Goal: Task Accomplishment & Management: Manage account settings

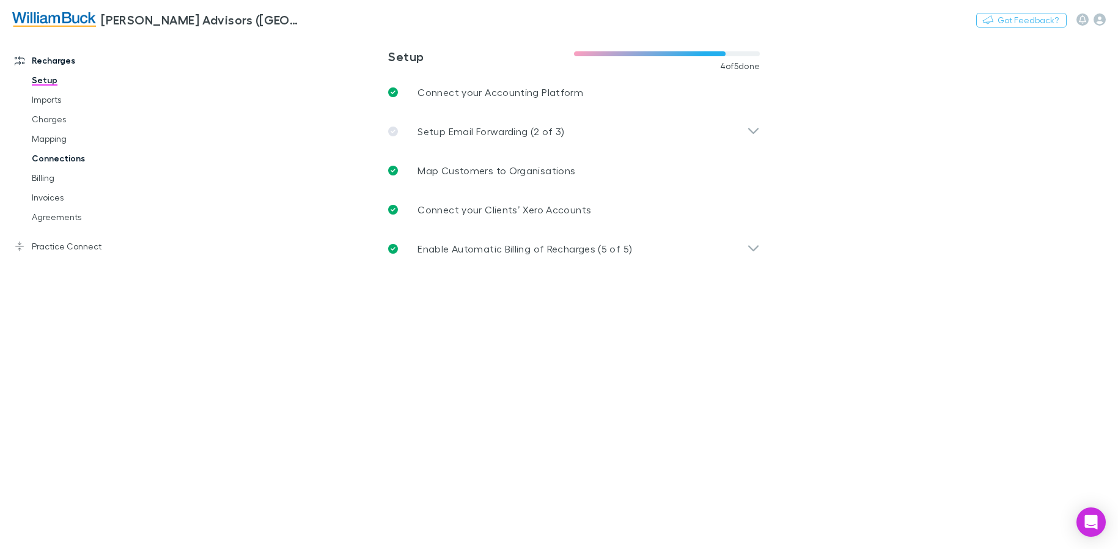
drag, startPoint x: 59, startPoint y: 138, endPoint x: 142, endPoint y: 159, distance: 85.2
click at [59, 138] on link "Mapping" at bounding box center [92, 139] width 145 height 20
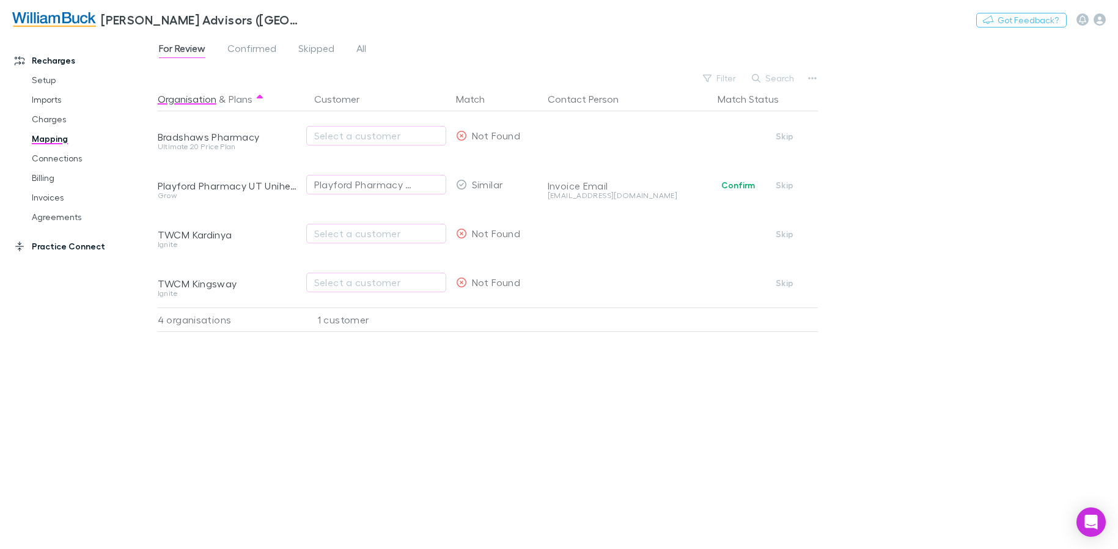
click at [64, 246] on link "Practice Connect" at bounding box center [83, 247] width 162 height 20
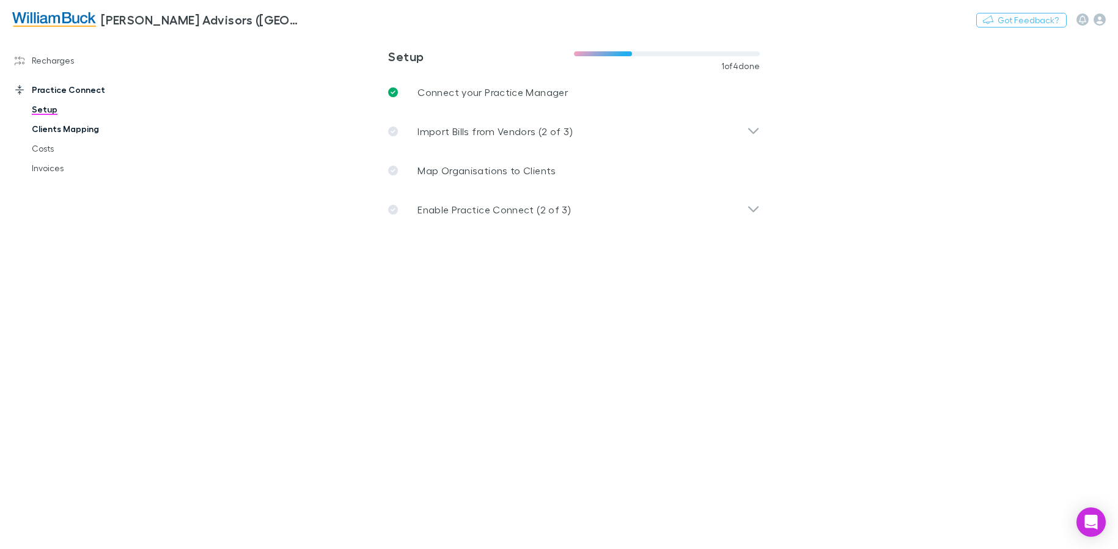
click at [79, 127] on link "Clients Mapping" at bounding box center [92, 129] width 145 height 20
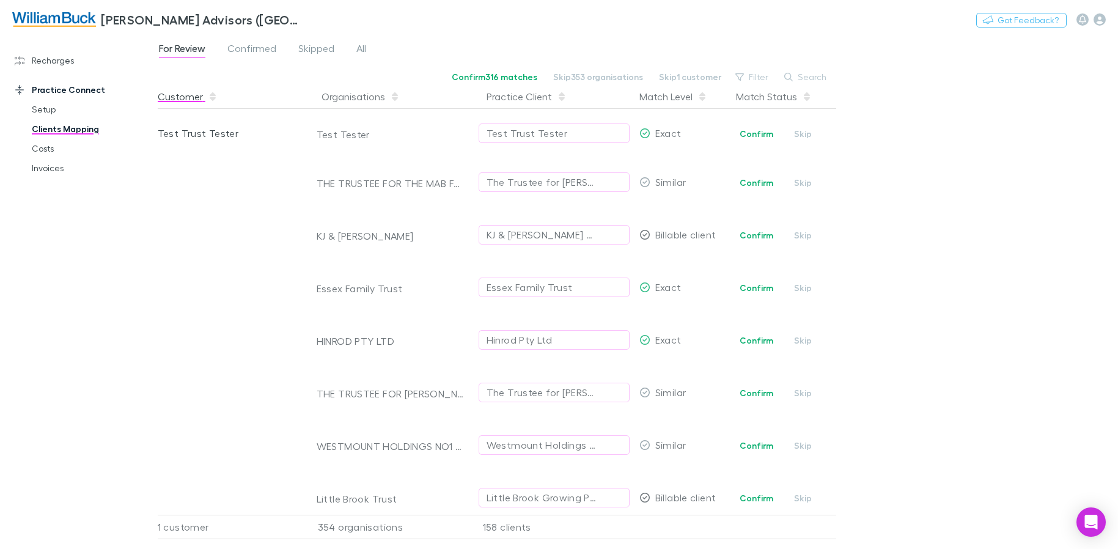
click at [189, 98] on button "Customer" at bounding box center [188, 96] width 60 height 24
click at [194, 98] on button "Customer" at bounding box center [188, 96] width 60 height 24
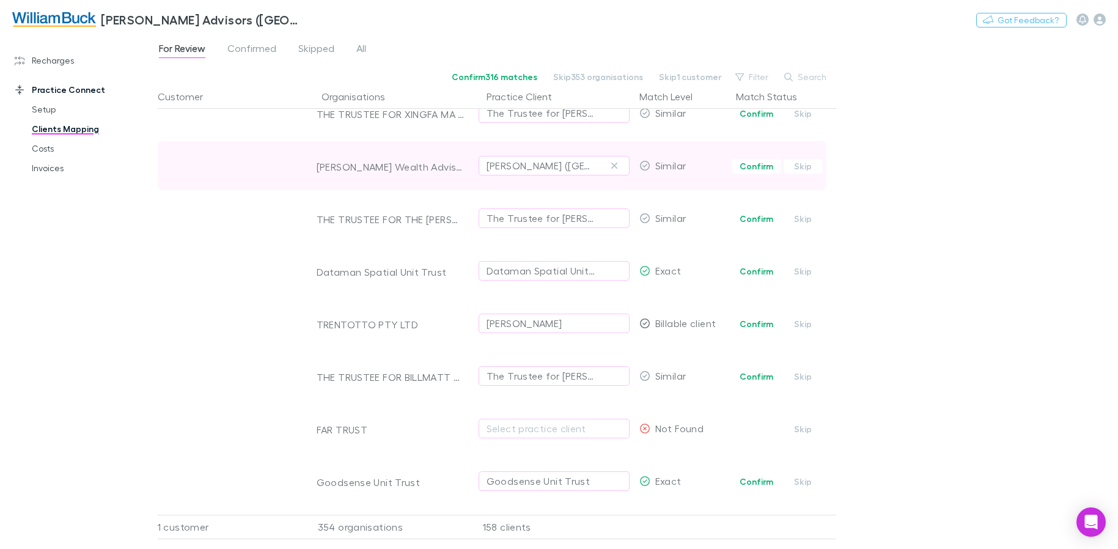
scroll to position [2595, 0]
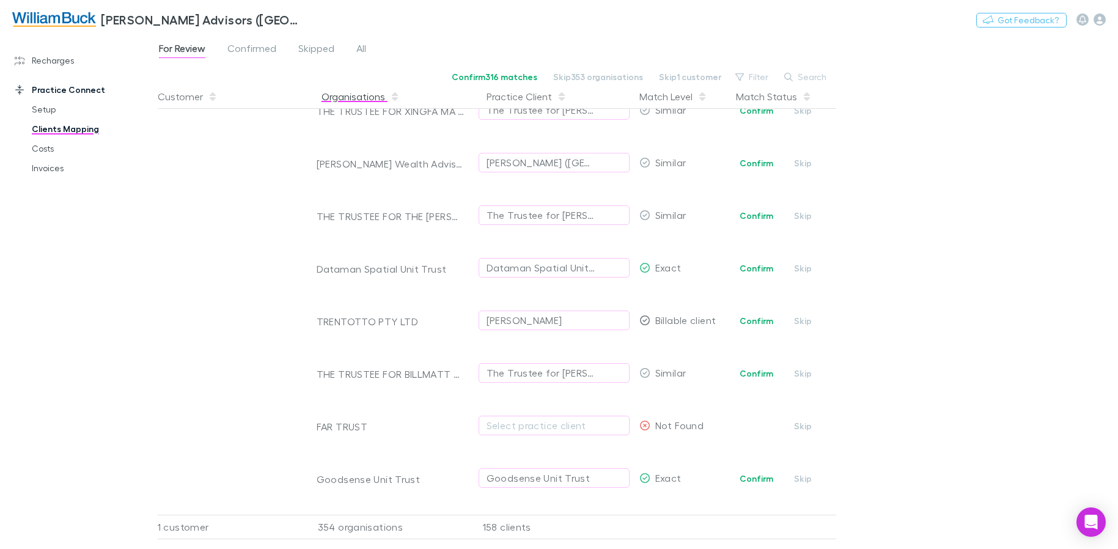
click at [340, 93] on button "Organisations" at bounding box center [360, 96] width 78 height 24
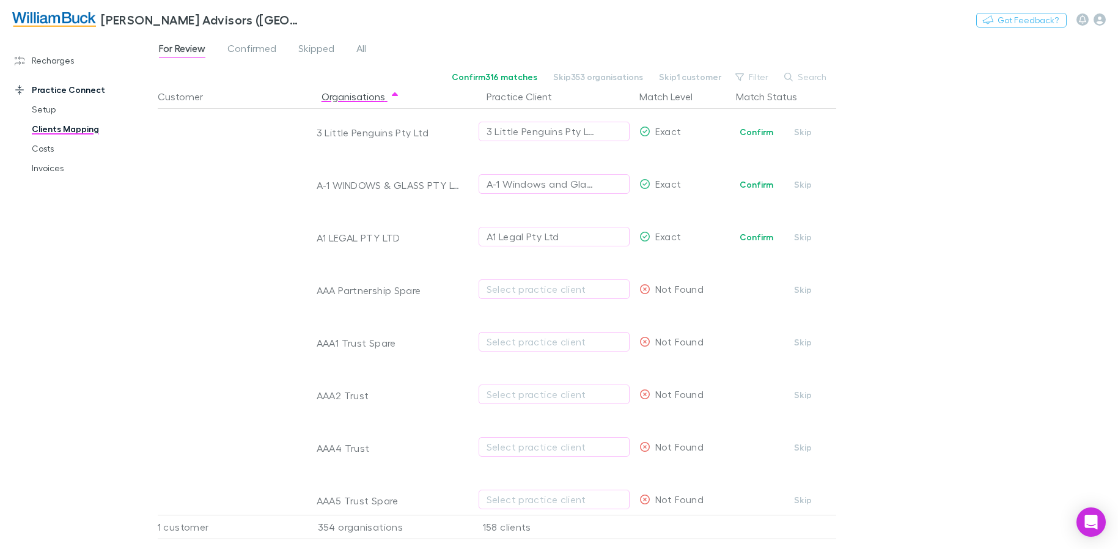
scroll to position [0, 0]
drag, startPoint x: 527, startPoint y: 101, endPoint x: 529, endPoint y: 107, distance: 6.6
click at [526, 101] on button "Practice Client" at bounding box center [526, 96] width 80 height 24
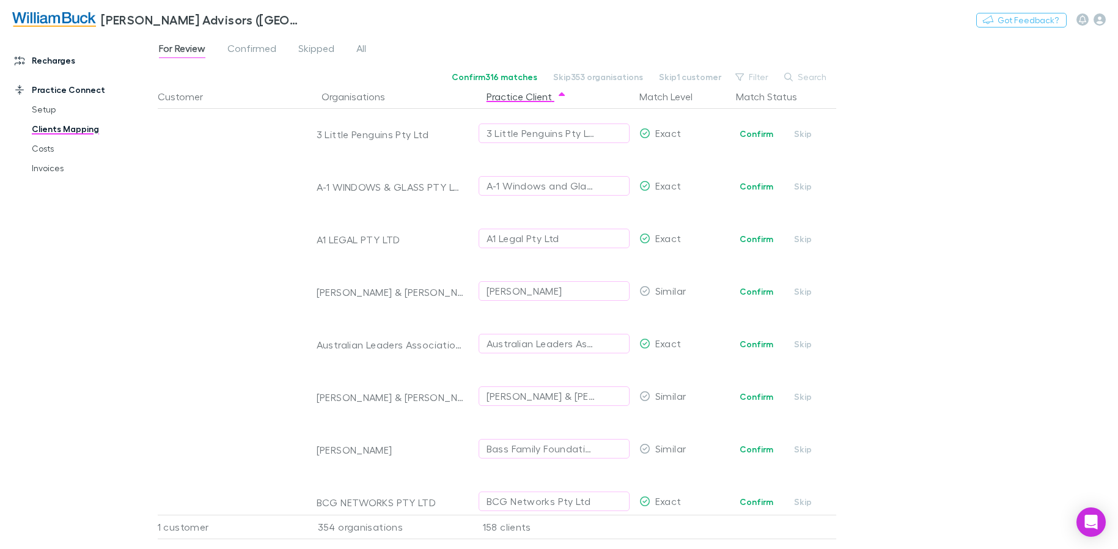
click at [23, 59] on icon at bounding box center [20, 61] width 10 height 10
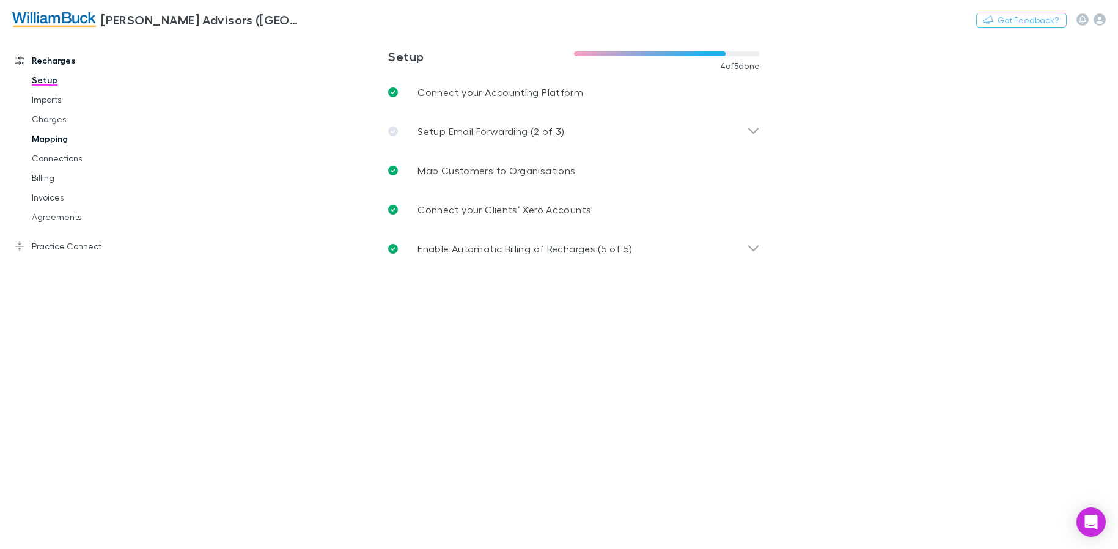
click at [51, 140] on link "Mapping" at bounding box center [92, 139] width 145 height 20
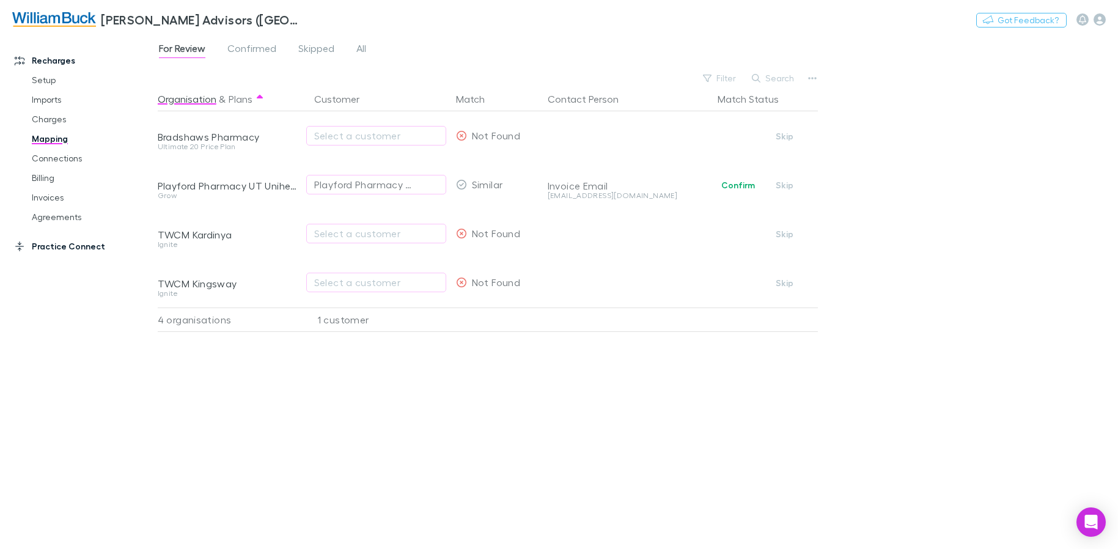
click at [61, 249] on link "Practice Connect" at bounding box center [83, 247] width 162 height 20
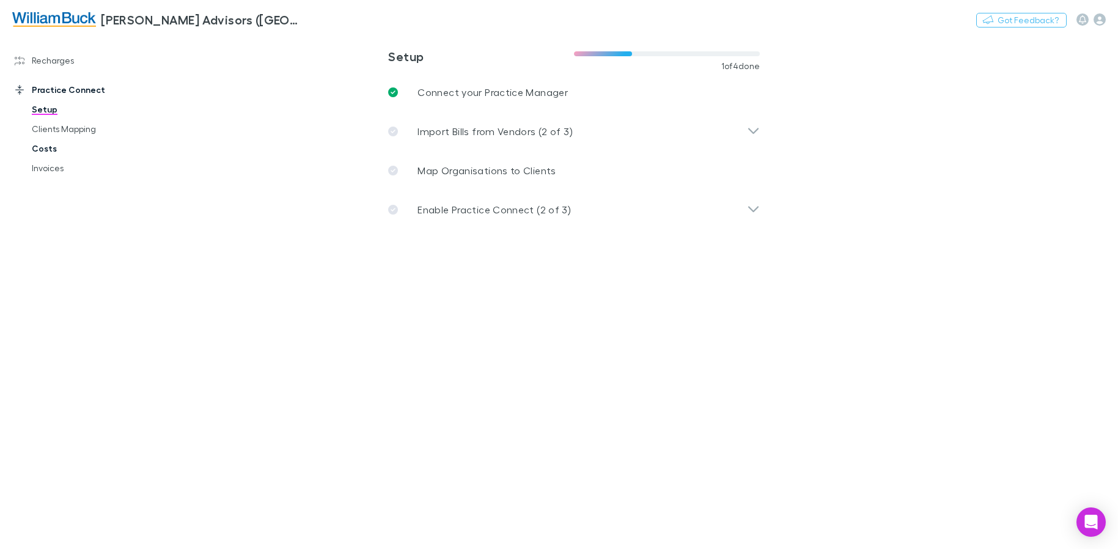
drag, startPoint x: 70, startPoint y: 131, endPoint x: 102, endPoint y: 142, distance: 34.2
click at [70, 131] on link "Clients Mapping" at bounding box center [92, 129] width 145 height 20
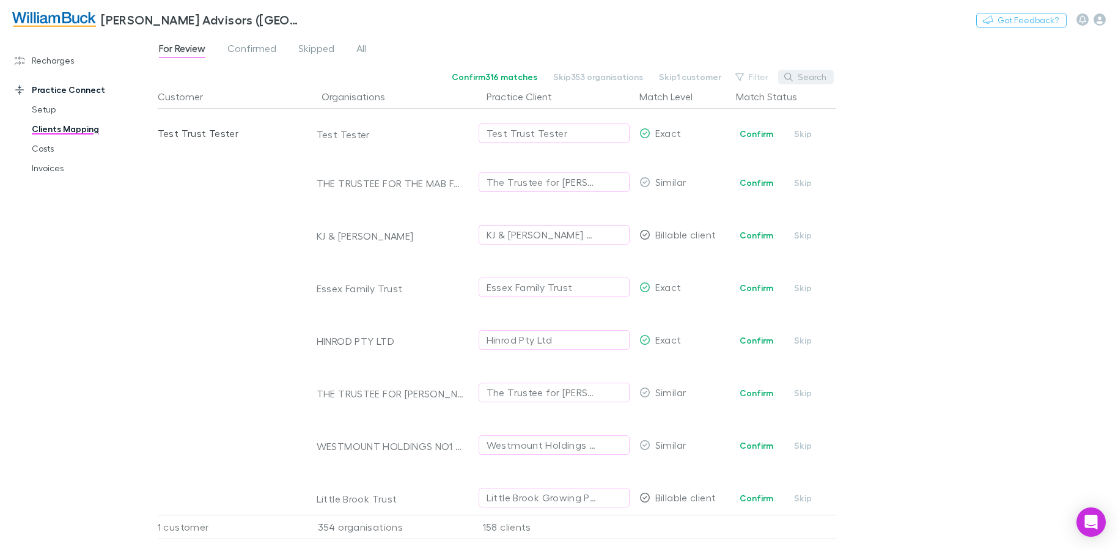
click at [805, 76] on button "Search" at bounding box center [806, 77] width 56 height 15
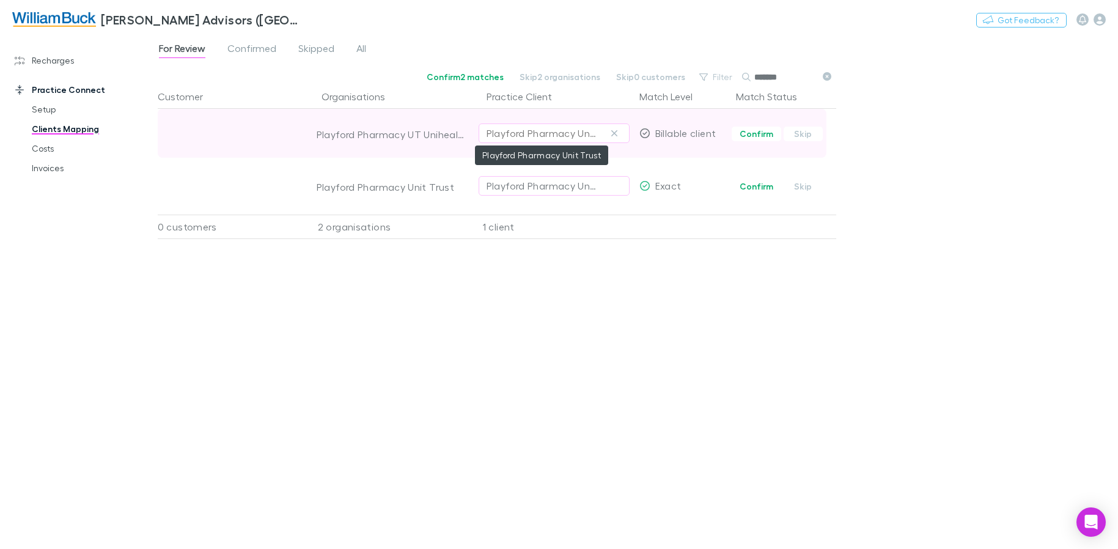
type input "*******"
click at [567, 139] on div "Playford Pharmacy Unit Trust" at bounding box center [541, 133] width 111 height 15
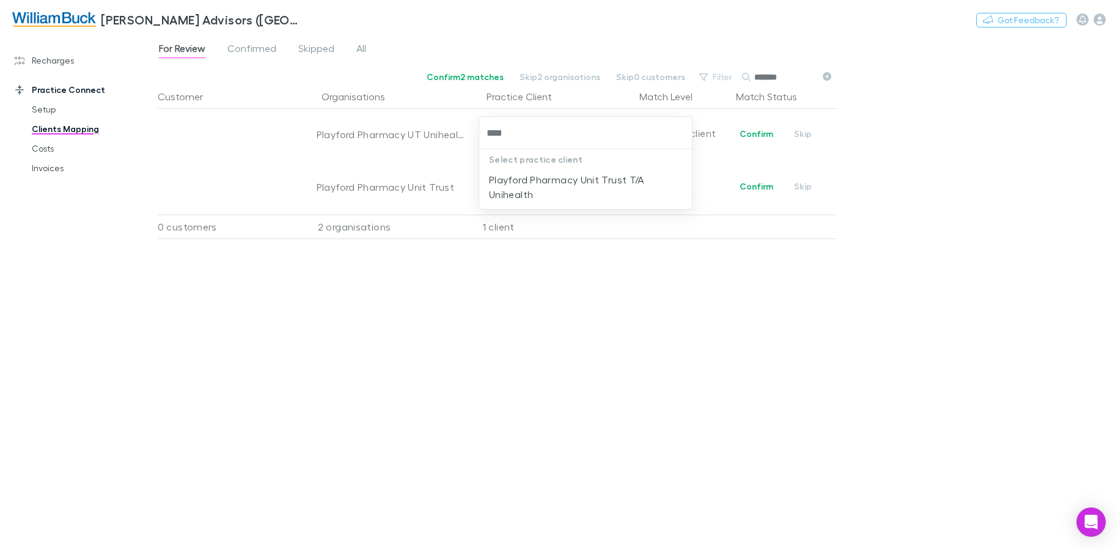
type input "*****"
click at [605, 184] on li "Playford Pharmacy Unit Trust T/A Unihealth" at bounding box center [585, 187] width 213 height 34
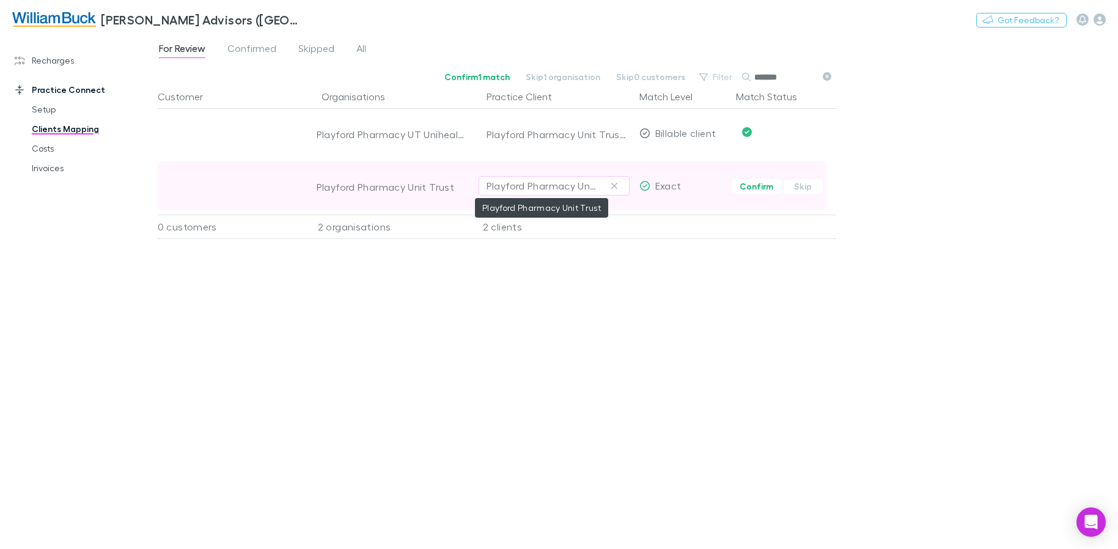
click at [559, 188] on div "Playford Pharmacy Unit Trust" at bounding box center [541, 185] width 111 height 15
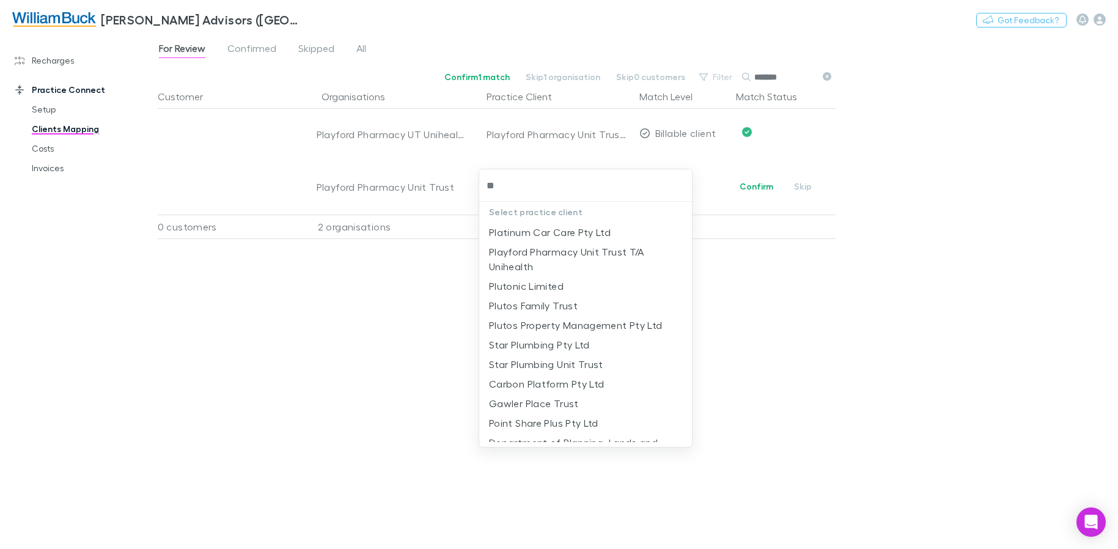
type input "*"
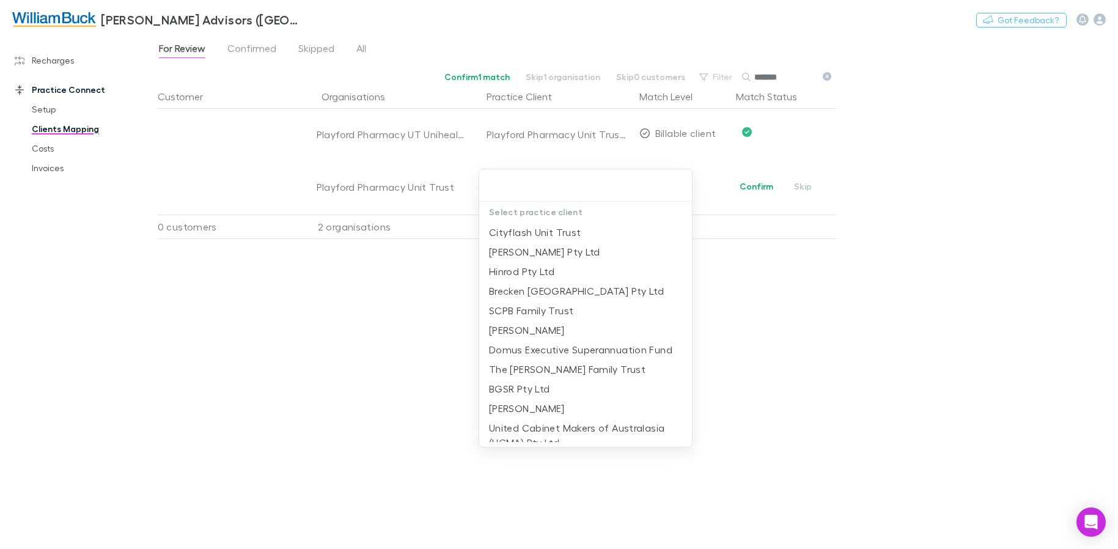
click at [459, 171] on div at bounding box center [559, 274] width 1118 height 549
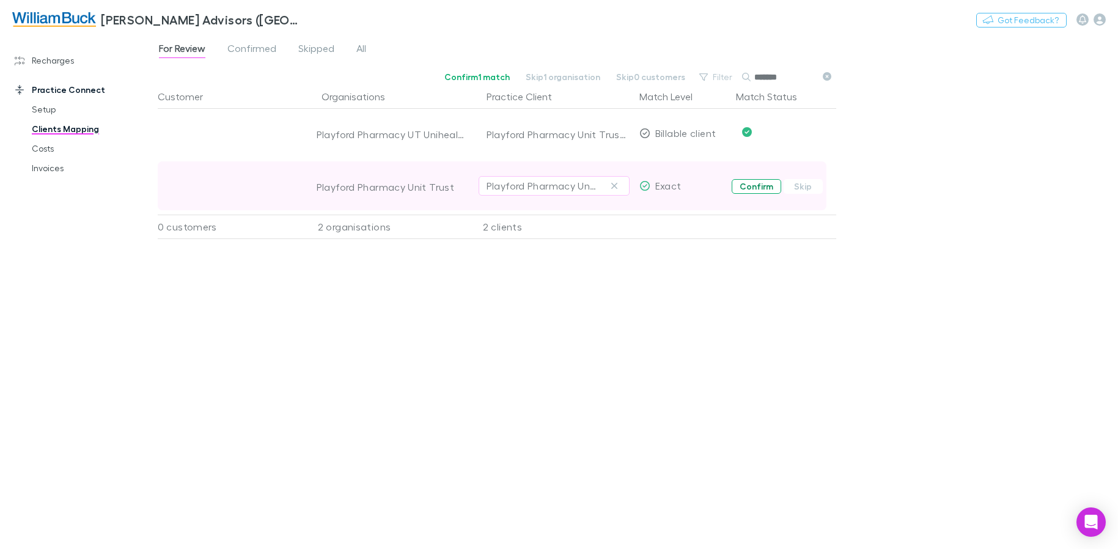
click at [766, 189] on button "Confirm" at bounding box center [757, 186] width 50 height 15
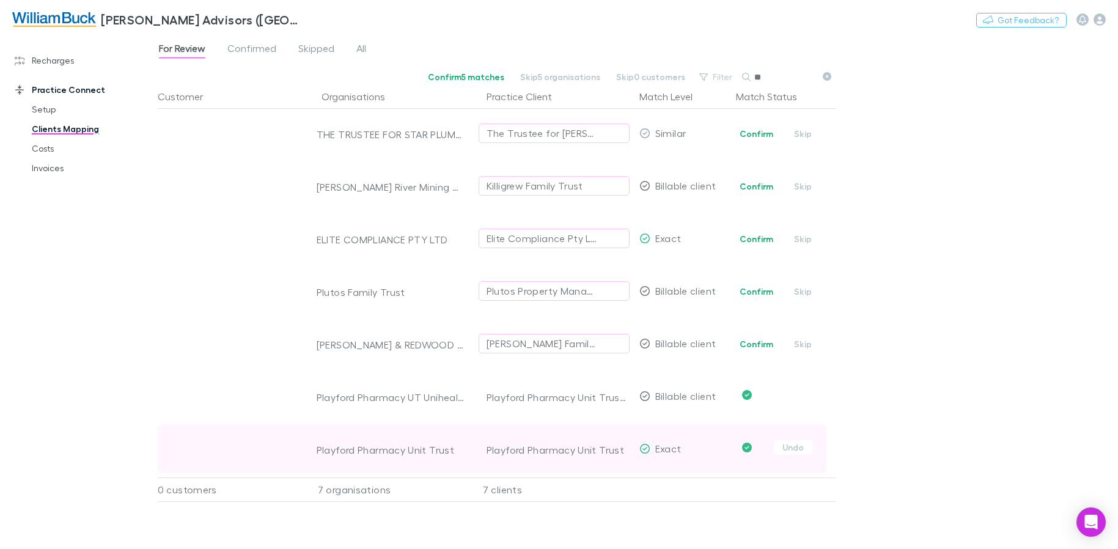
type input "*"
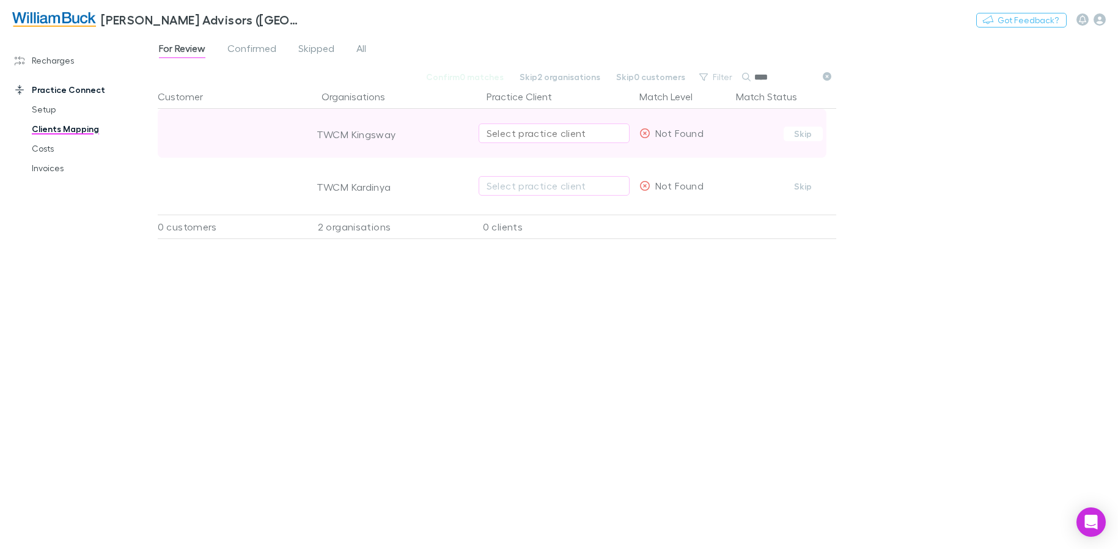
type input "****"
click at [581, 138] on div "Select practice client" at bounding box center [553, 133] width 135 height 15
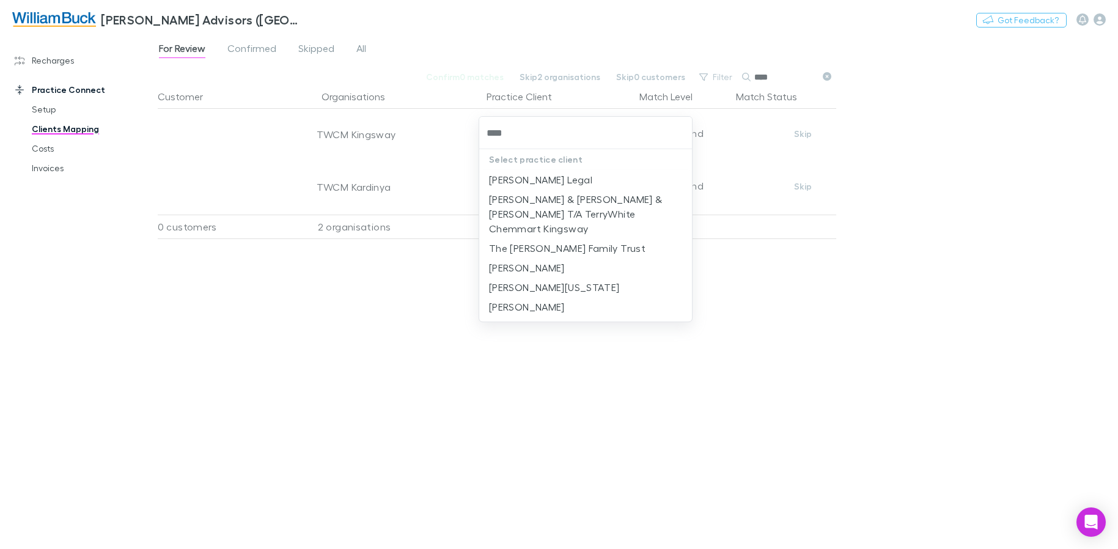
type input "*****"
click at [603, 215] on li "[PERSON_NAME] & [PERSON_NAME] & [PERSON_NAME] T/A TerryWhite Chemmart Kingsway" at bounding box center [585, 213] width 213 height 49
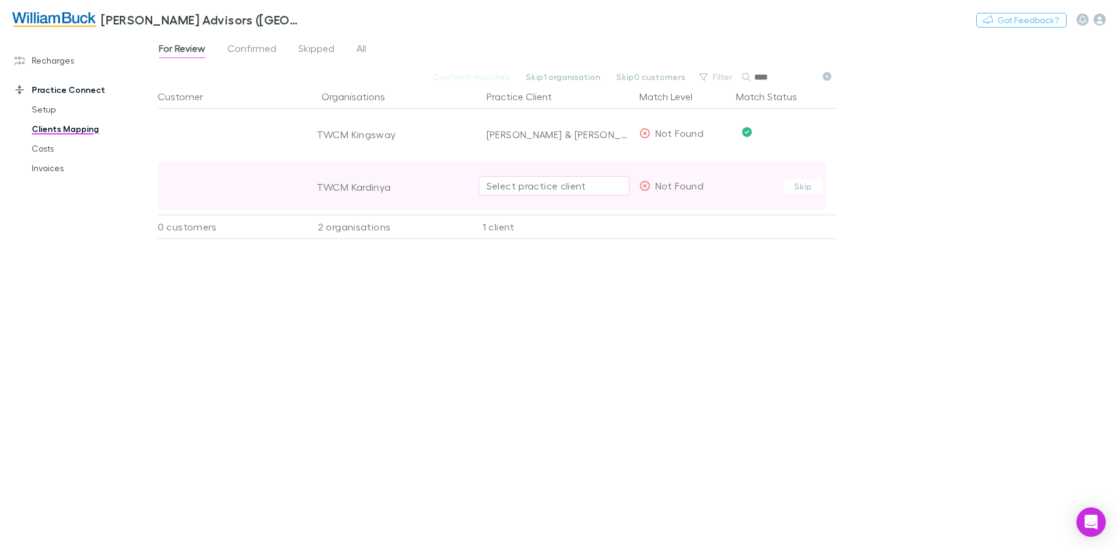
click at [608, 185] on div "Select practice client" at bounding box center [553, 185] width 135 height 15
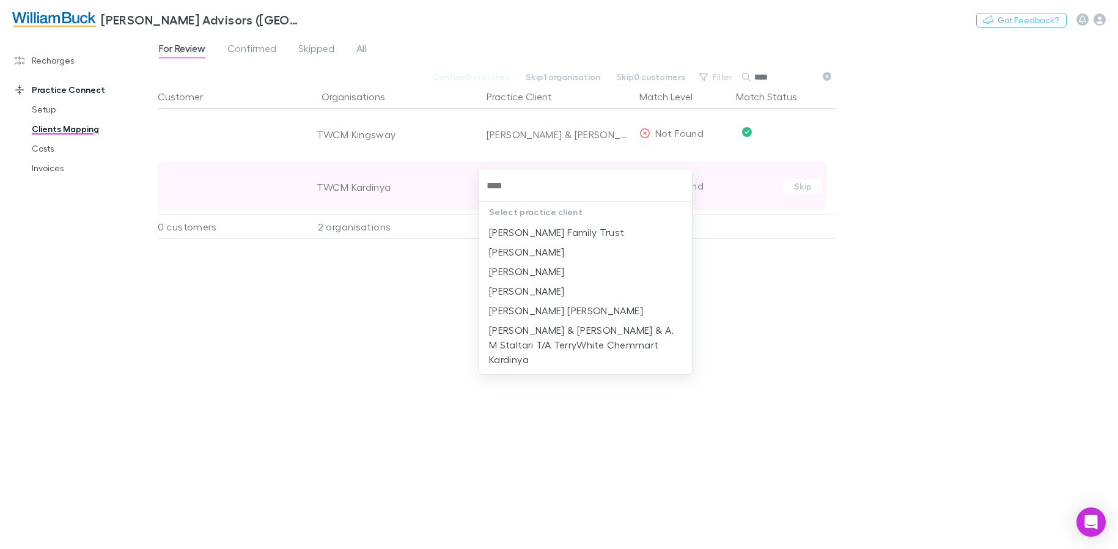
type input "*****"
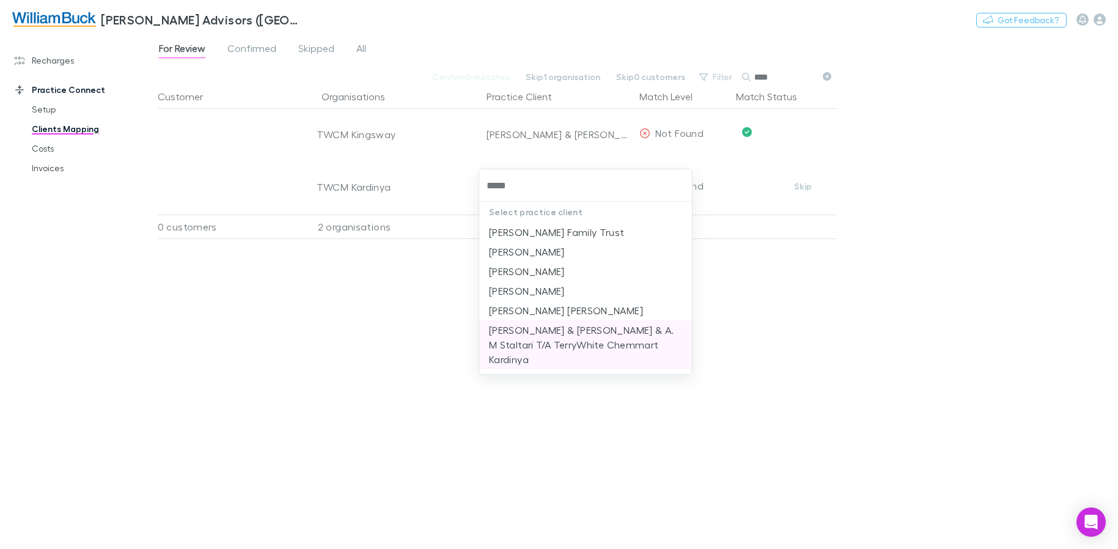
click at [616, 343] on li "[PERSON_NAME] & [PERSON_NAME] & A. M Staltari T/A TerryWhite Chemmart Kardinya" at bounding box center [585, 344] width 213 height 49
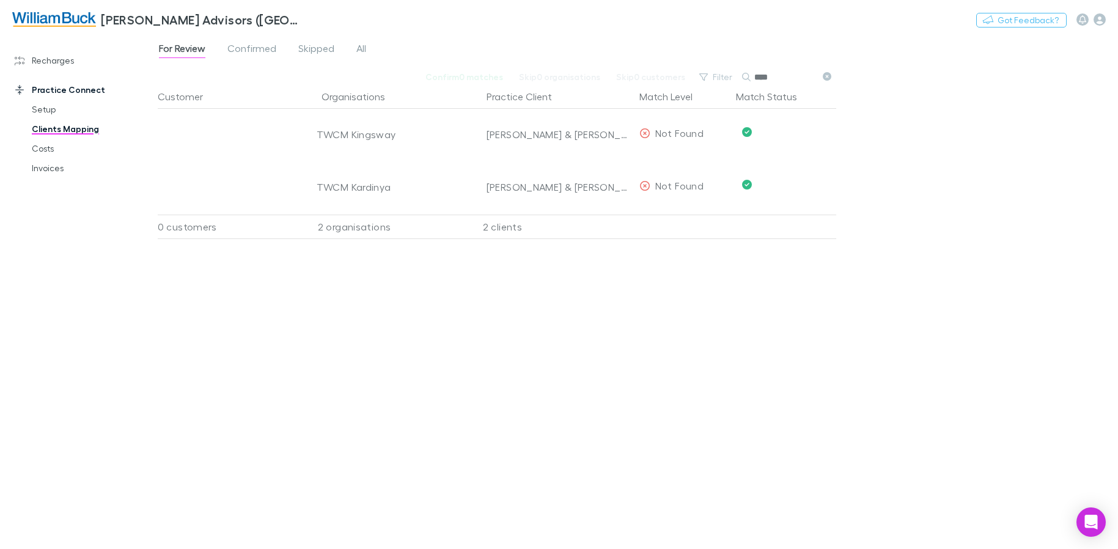
click at [947, 148] on div "For Review Confirmed Skipped All Confirm 0 matches Skip 0 organisations Skip 0 …" at bounding box center [638, 291] width 960 height 515
click at [46, 150] on link "Costs" at bounding box center [92, 149] width 145 height 20
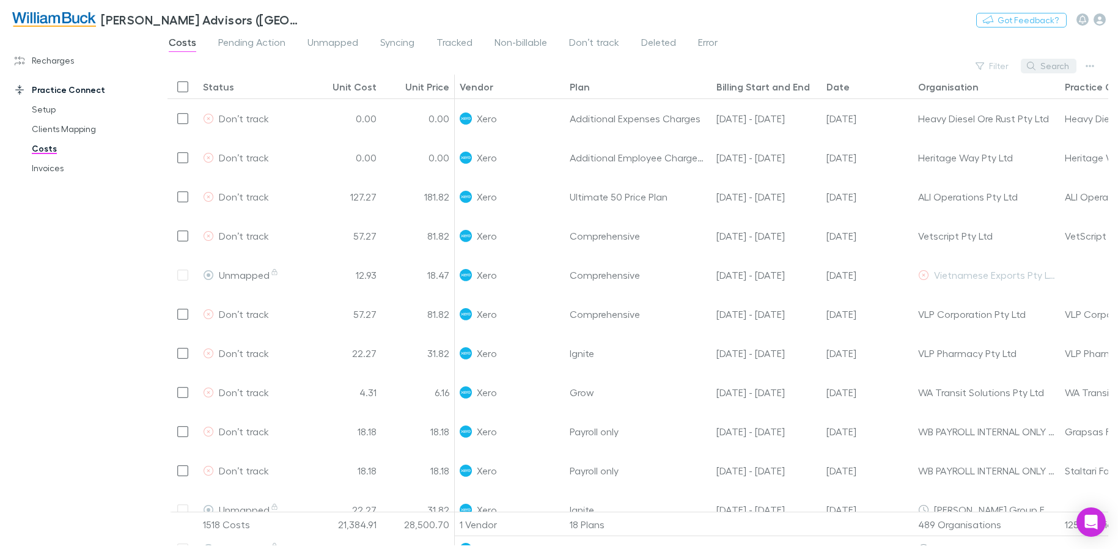
click at [1044, 68] on button "Search" at bounding box center [1049, 66] width 56 height 15
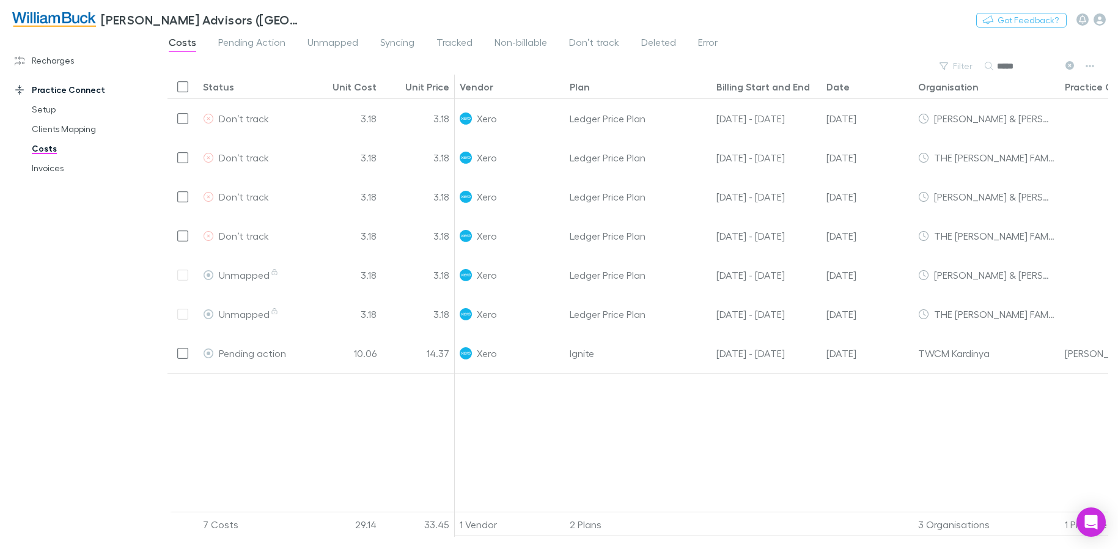
type input "*****"
click at [244, 43] on span "Pending Action" at bounding box center [251, 44] width 67 height 16
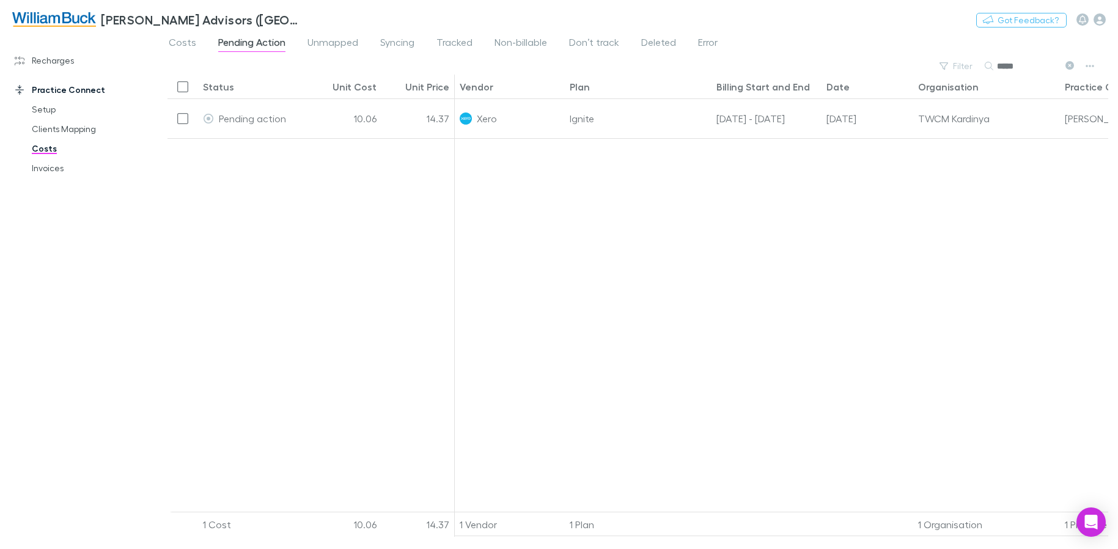
click at [1068, 65] on icon at bounding box center [1069, 65] width 9 height 9
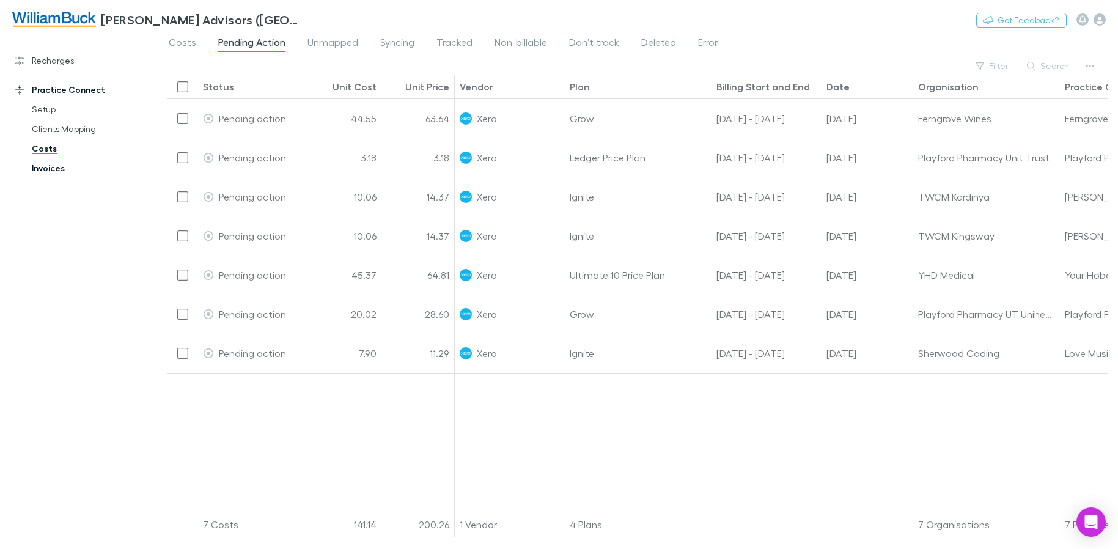
drag, startPoint x: 53, startPoint y: 171, endPoint x: 51, endPoint y: 160, distance: 11.3
click at [53, 171] on link "Invoices" at bounding box center [92, 168] width 145 height 20
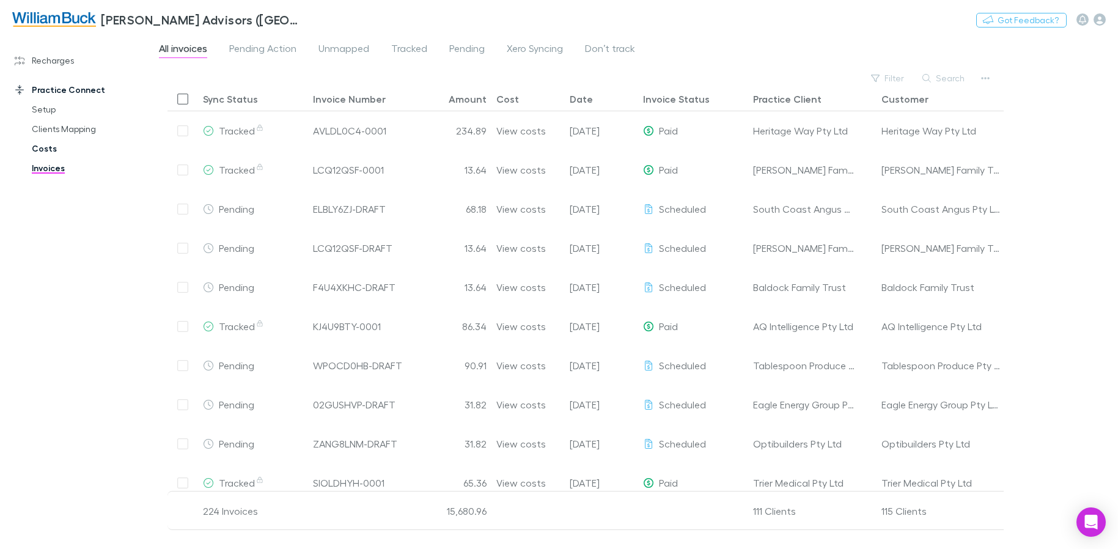
click at [49, 151] on link "Costs" at bounding box center [92, 149] width 145 height 20
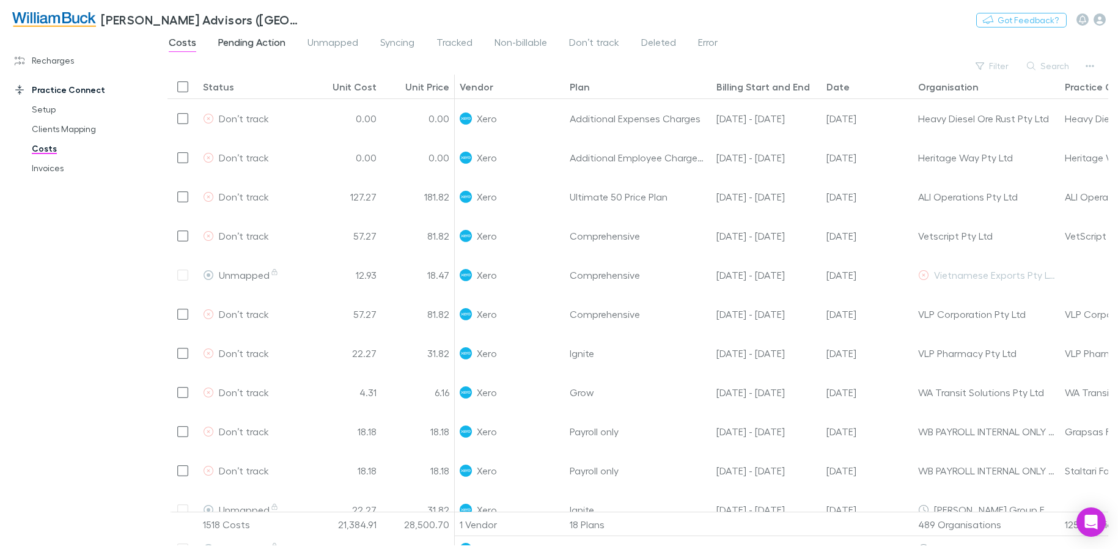
click at [256, 45] on span "Pending Action" at bounding box center [251, 44] width 67 height 16
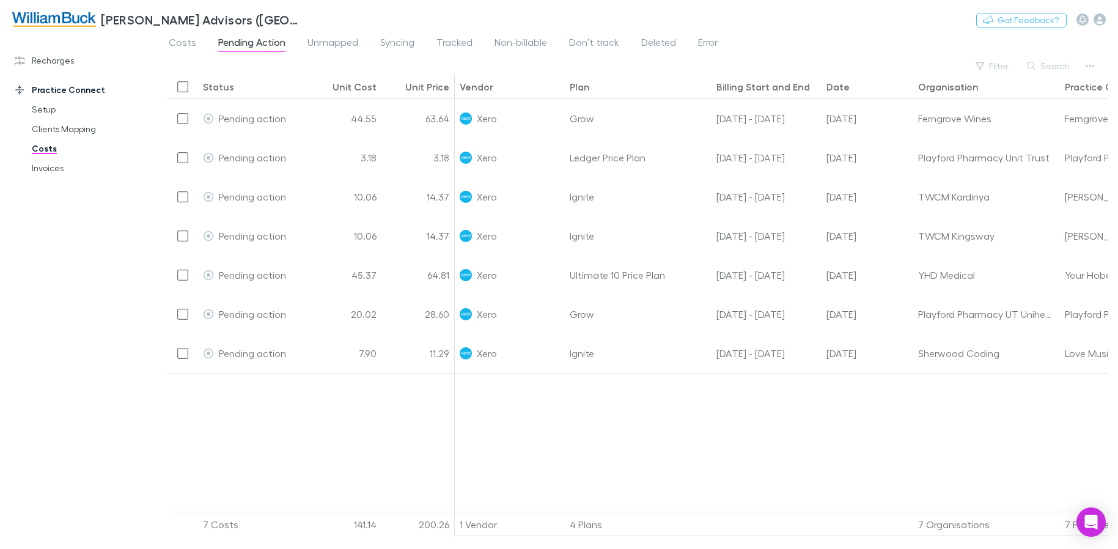
drag, startPoint x: 53, startPoint y: 130, endPoint x: 100, endPoint y: 141, distance: 47.6
click at [54, 131] on link "Clients Mapping" at bounding box center [92, 129] width 145 height 20
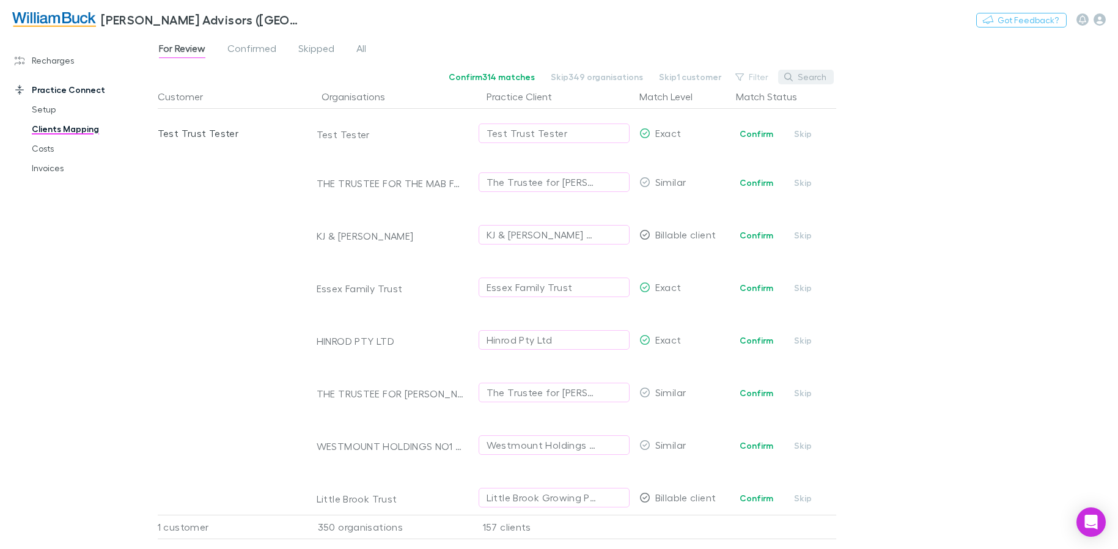
click at [799, 80] on button "Search" at bounding box center [806, 77] width 56 height 15
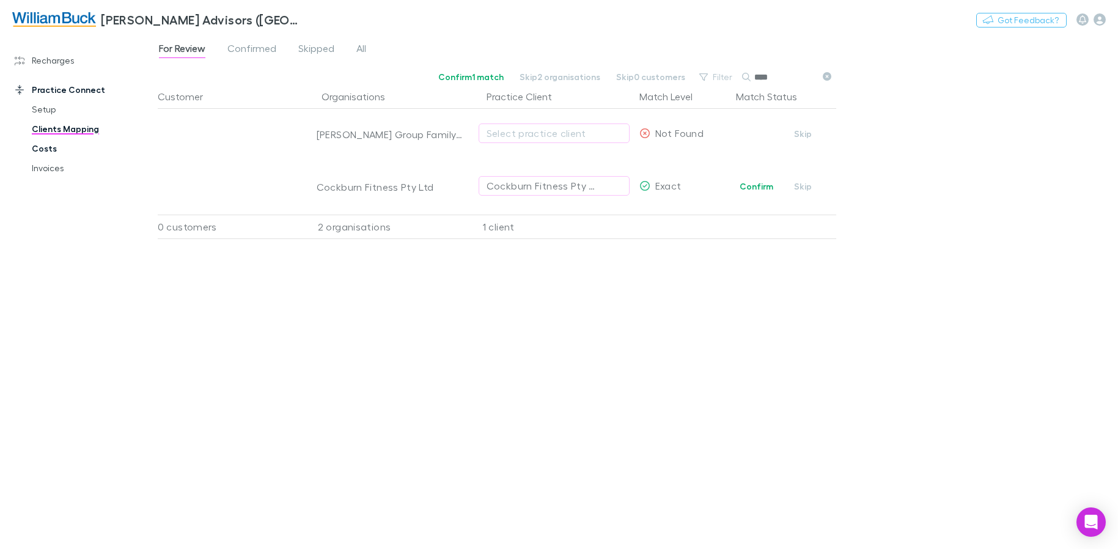
type input "****"
click at [43, 149] on link "Costs" at bounding box center [92, 149] width 145 height 20
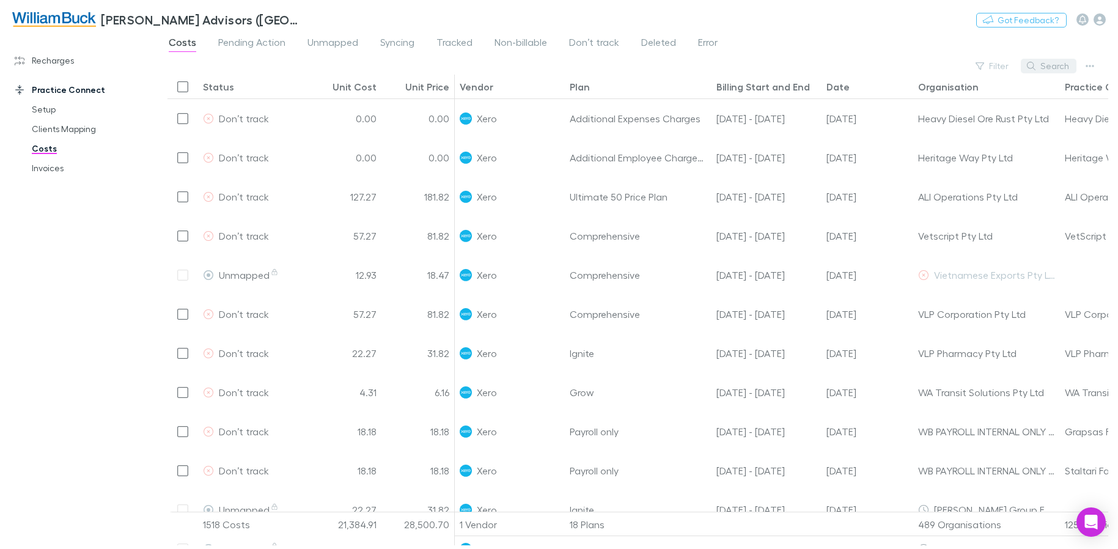
click at [1056, 62] on button "Search" at bounding box center [1049, 66] width 56 height 15
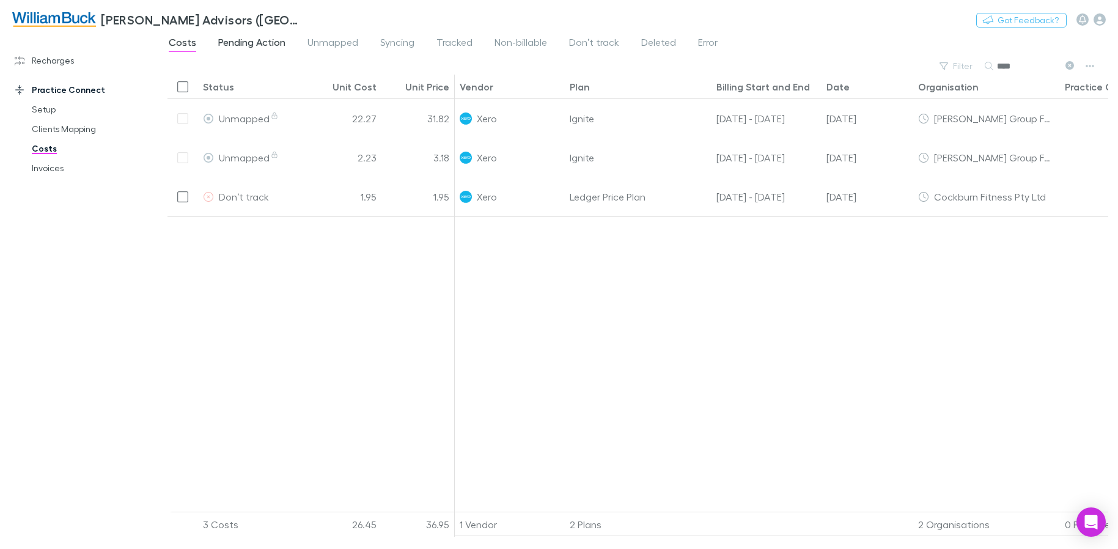
type input "****"
click at [278, 43] on span "Pending Action" at bounding box center [251, 44] width 67 height 16
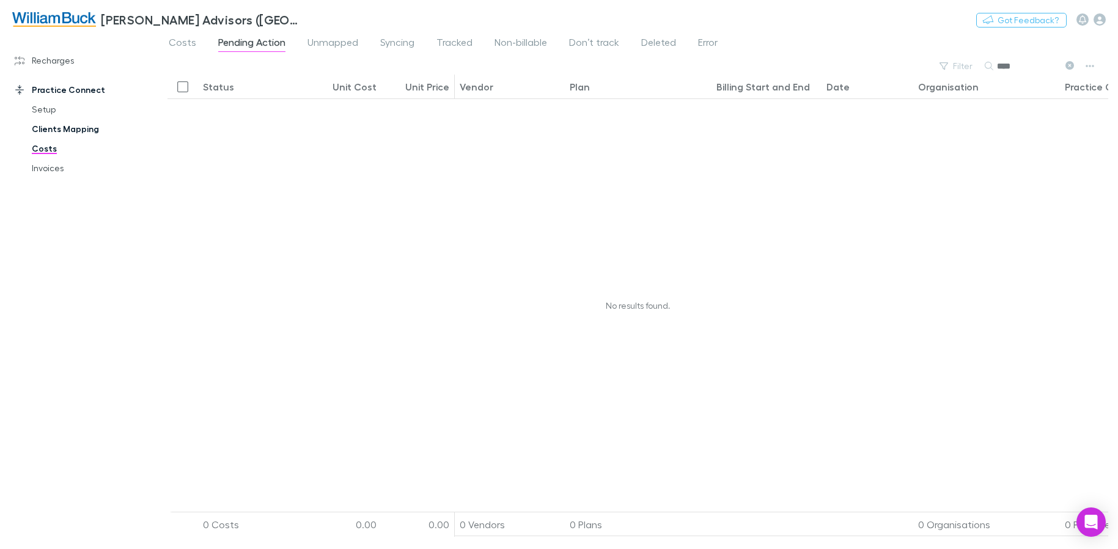
click at [73, 124] on link "Clients Mapping" at bounding box center [92, 129] width 145 height 20
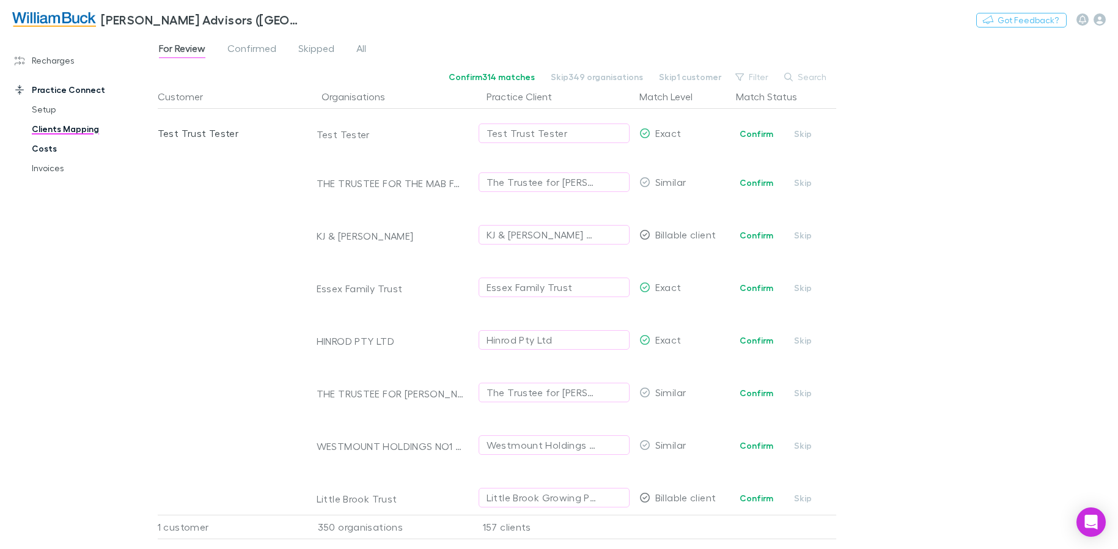
click at [42, 151] on link "Costs" at bounding box center [92, 149] width 145 height 20
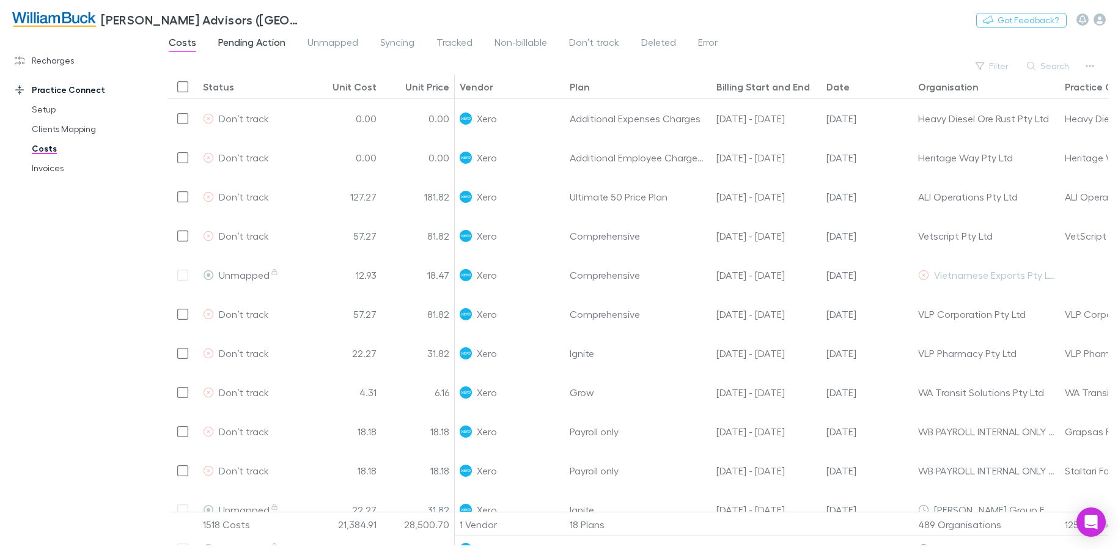
click at [257, 52] on link "Pending Action" at bounding box center [252, 44] width 70 height 20
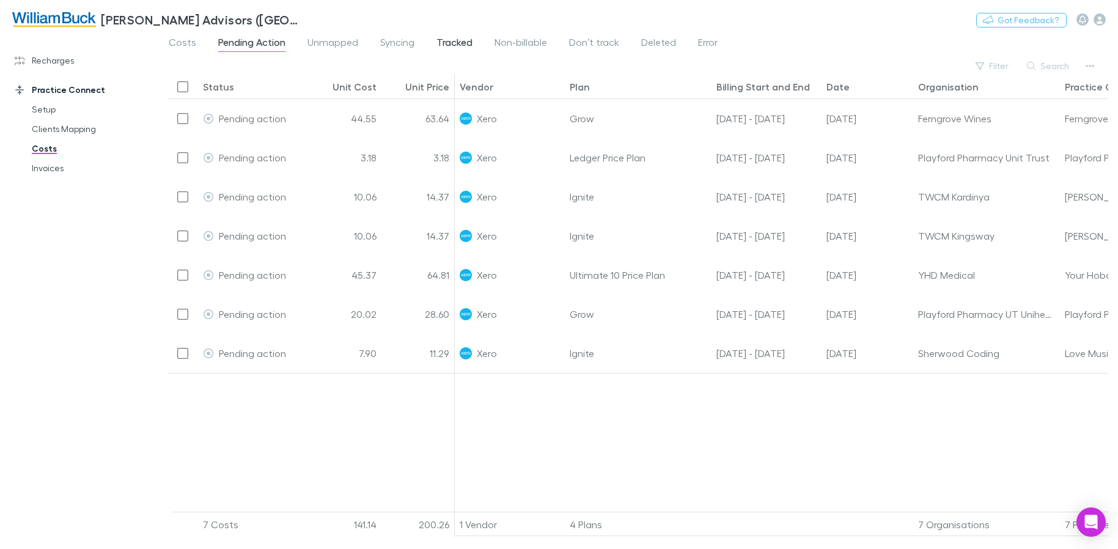
click at [458, 46] on span "Tracked" at bounding box center [454, 44] width 36 height 16
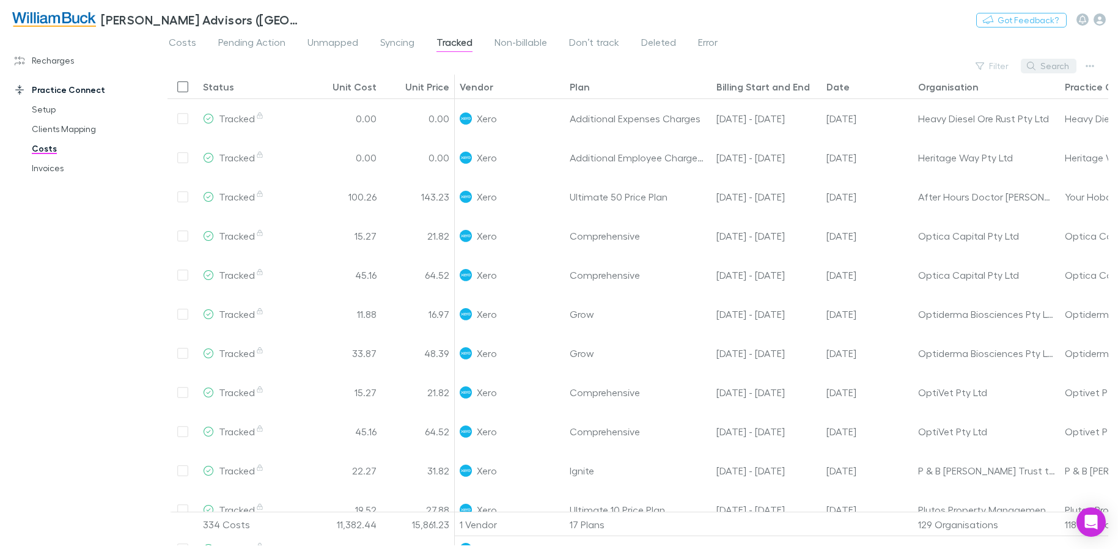
click at [1052, 70] on button "Search" at bounding box center [1049, 66] width 56 height 15
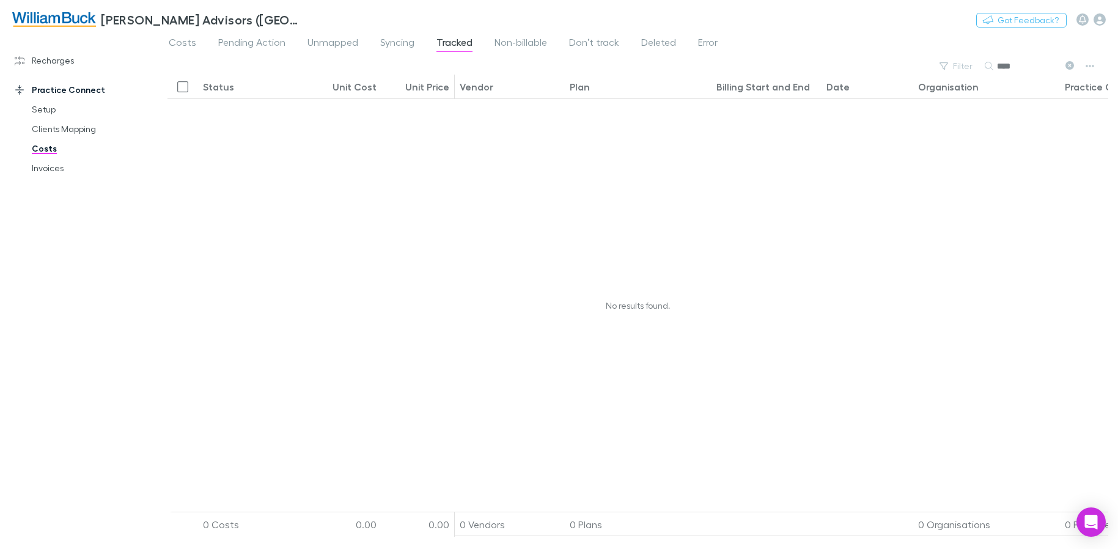
type input "****"
drag, startPoint x: 1066, startPoint y: 66, endPoint x: 1039, endPoint y: 62, distance: 27.8
click at [1068, 66] on icon at bounding box center [1069, 65] width 9 height 9
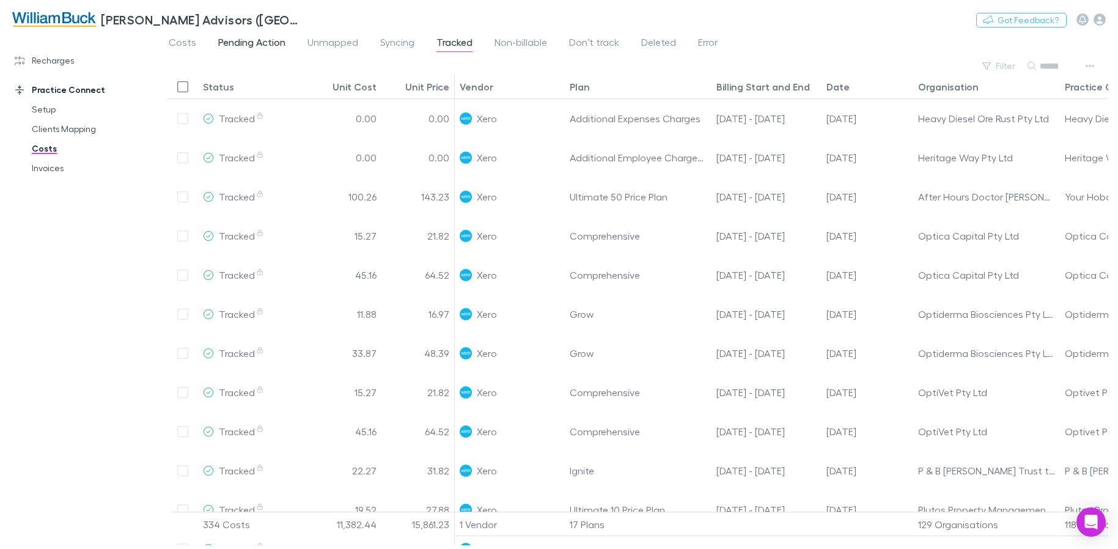
click at [256, 46] on span "Pending Action" at bounding box center [251, 44] width 67 height 16
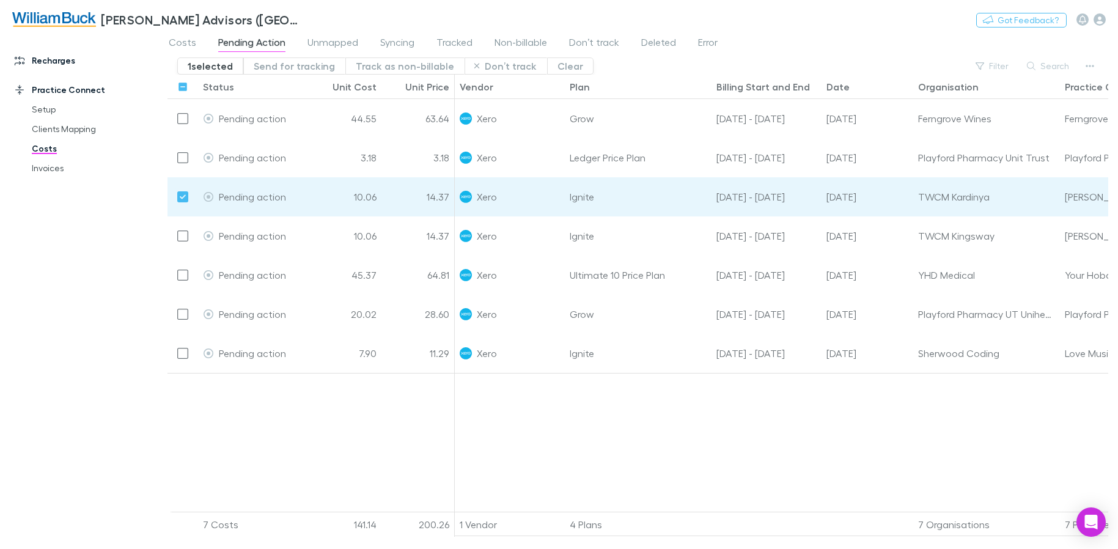
click at [23, 61] on icon at bounding box center [20, 61] width 10 height 10
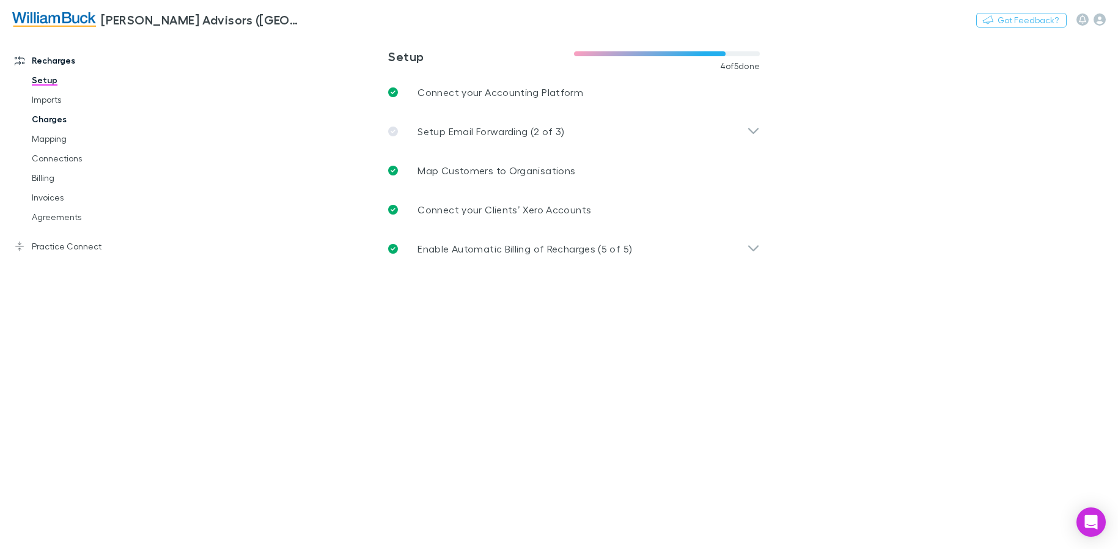
click at [55, 119] on link "Charges" at bounding box center [92, 119] width 145 height 20
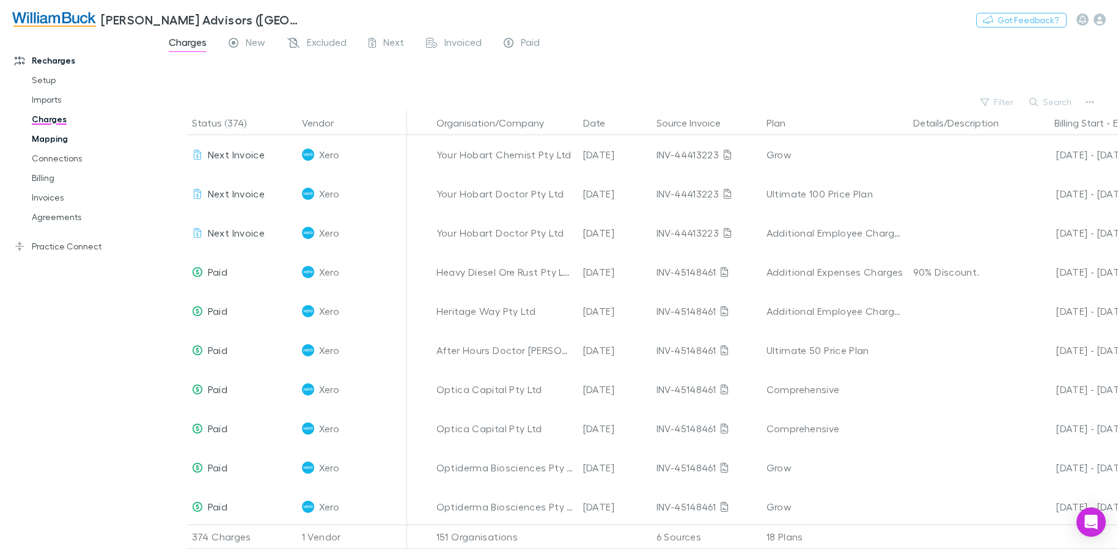
click at [51, 141] on link "Mapping" at bounding box center [92, 139] width 145 height 20
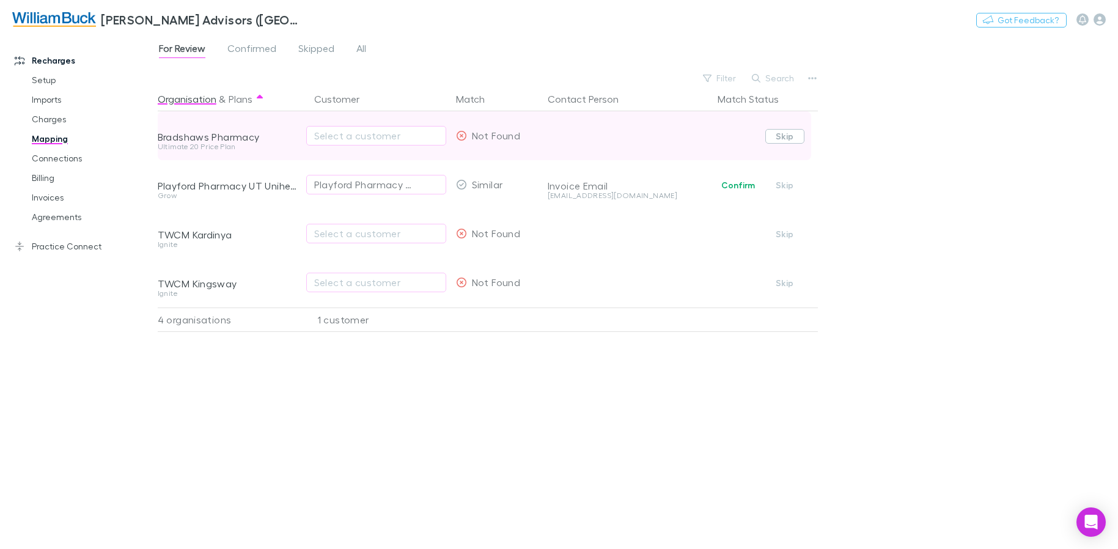
click at [790, 138] on button "Skip" at bounding box center [784, 136] width 39 height 15
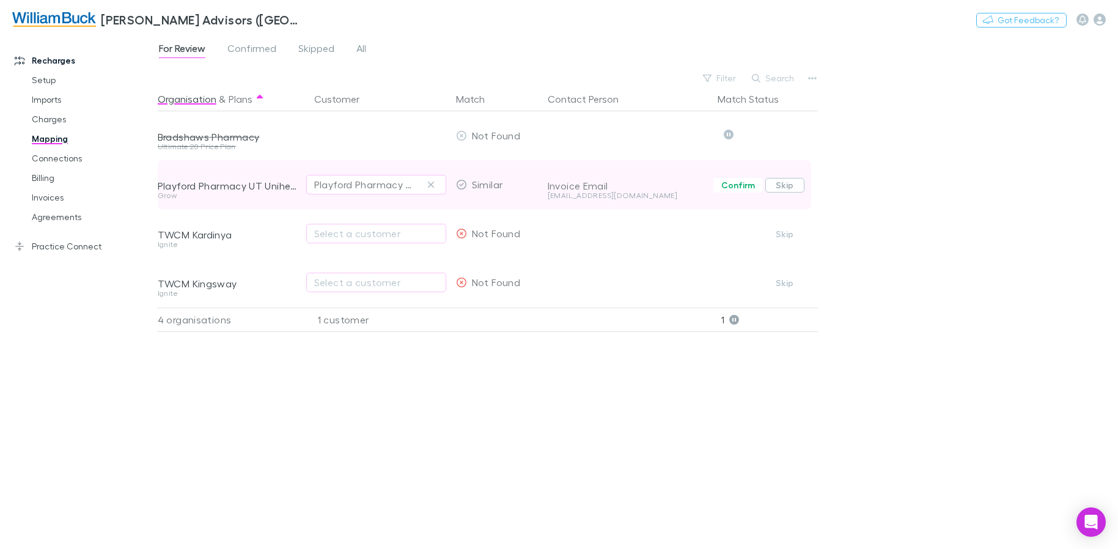
click at [785, 182] on button "Skip" at bounding box center [784, 185] width 39 height 15
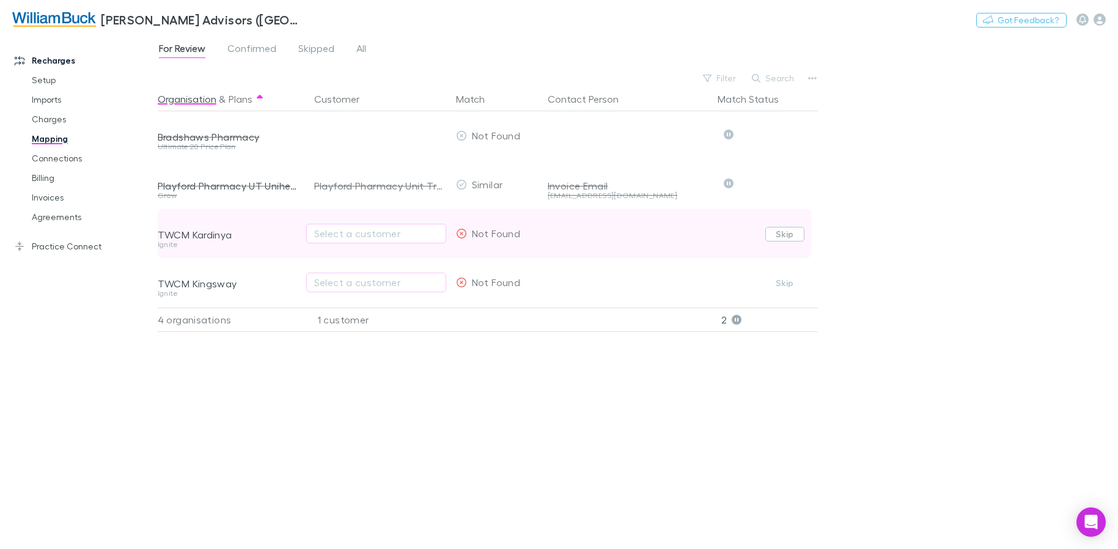
click at [791, 231] on button "Skip" at bounding box center [784, 234] width 39 height 15
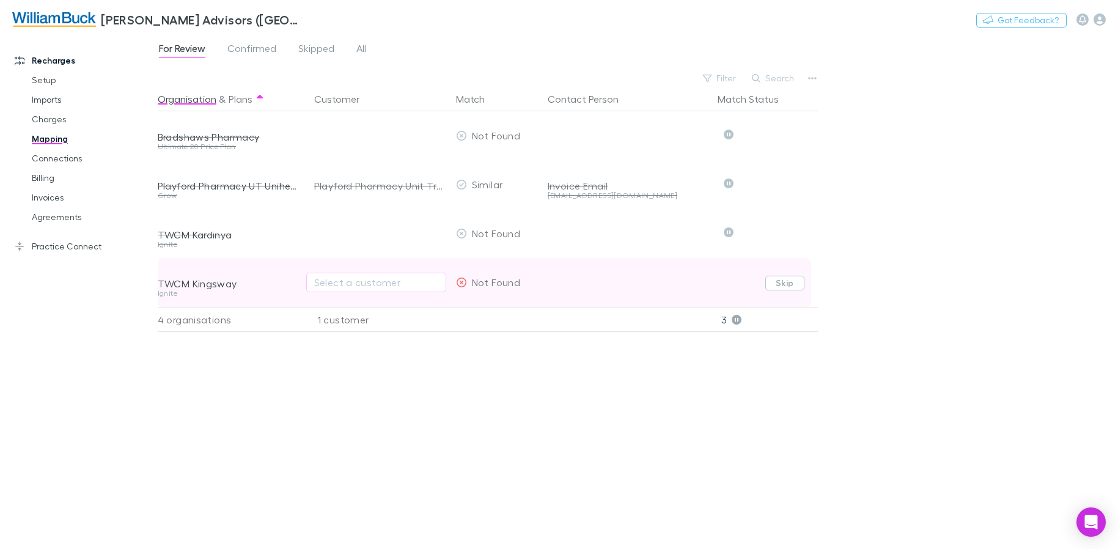
click at [789, 284] on button "Skip" at bounding box center [784, 283] width 39 height 15
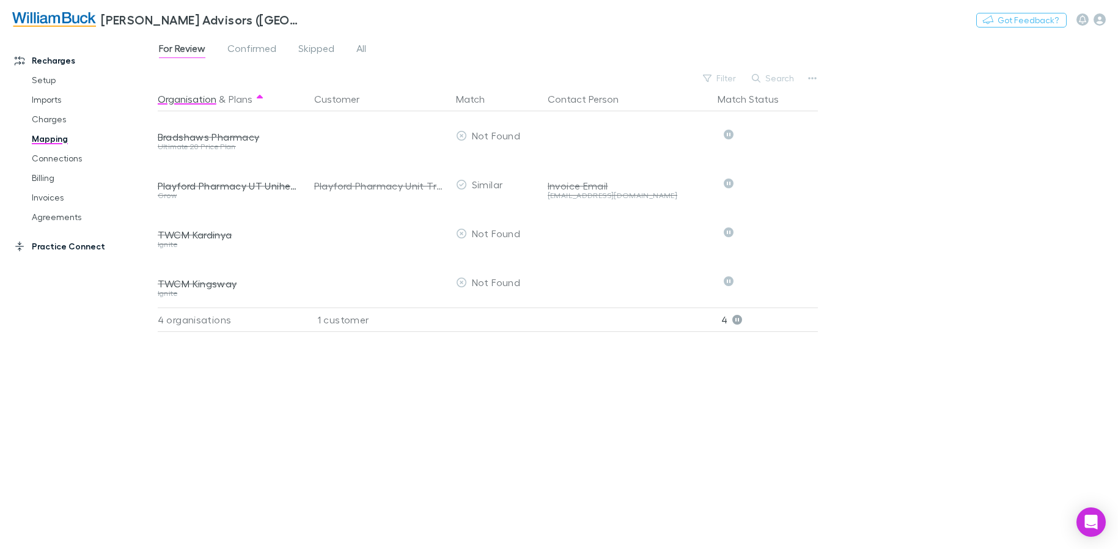
click at [47, 248] on link "Practice Connect" at bounding box center [83, 247] width 162 height 20
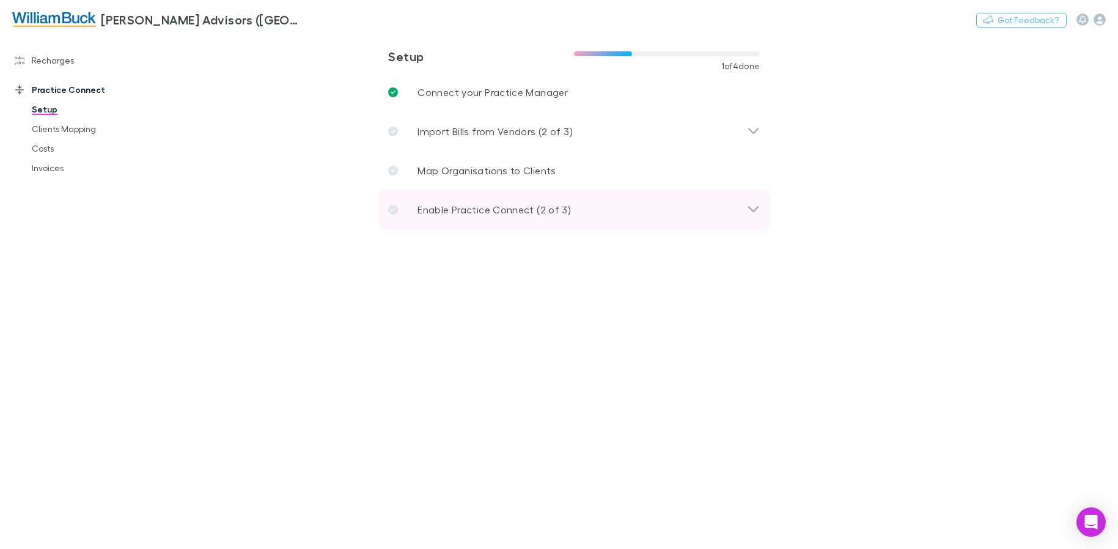
click at [541, 210] on p "Enable Practice Connect (2 of 3)" at bounding box center [493, 209] width 153 height 15
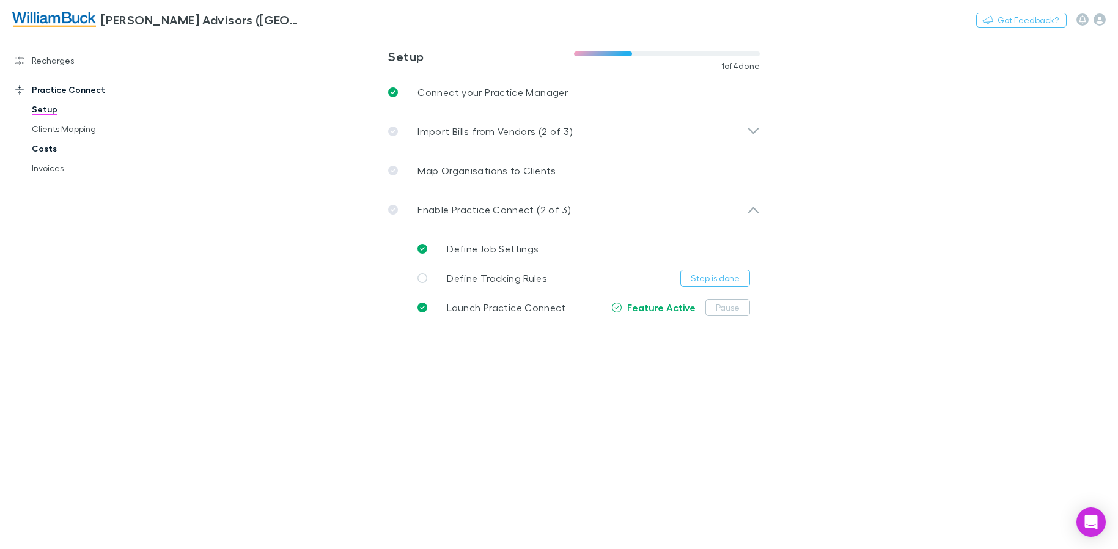
click at [43, 152] on link "Costs" at bounding box center [92, 149] width 145 height 20
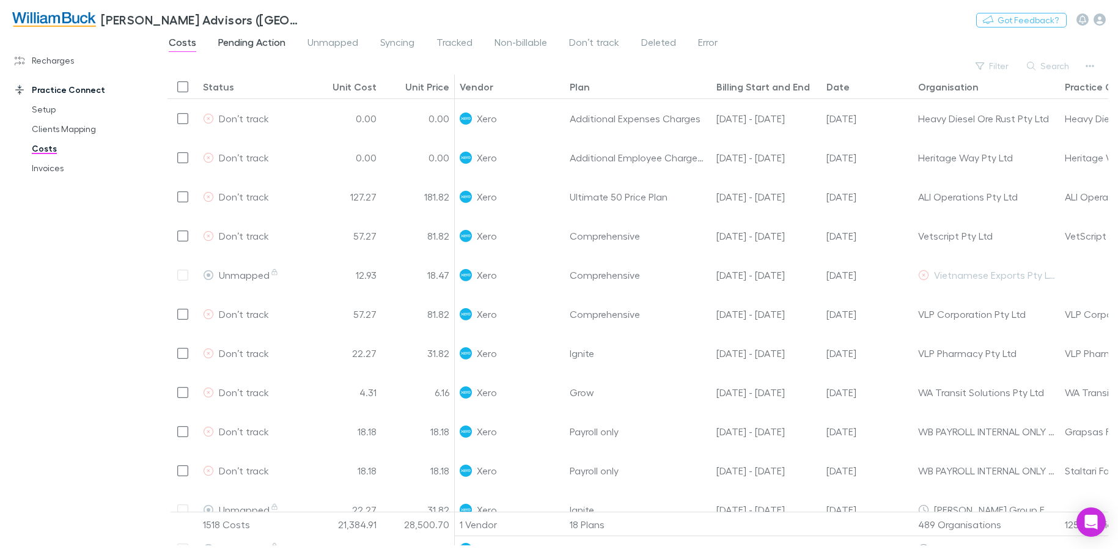
click at [259, 42] on span "Pending Action" at bounding box center [251, 44] width 67 height 16
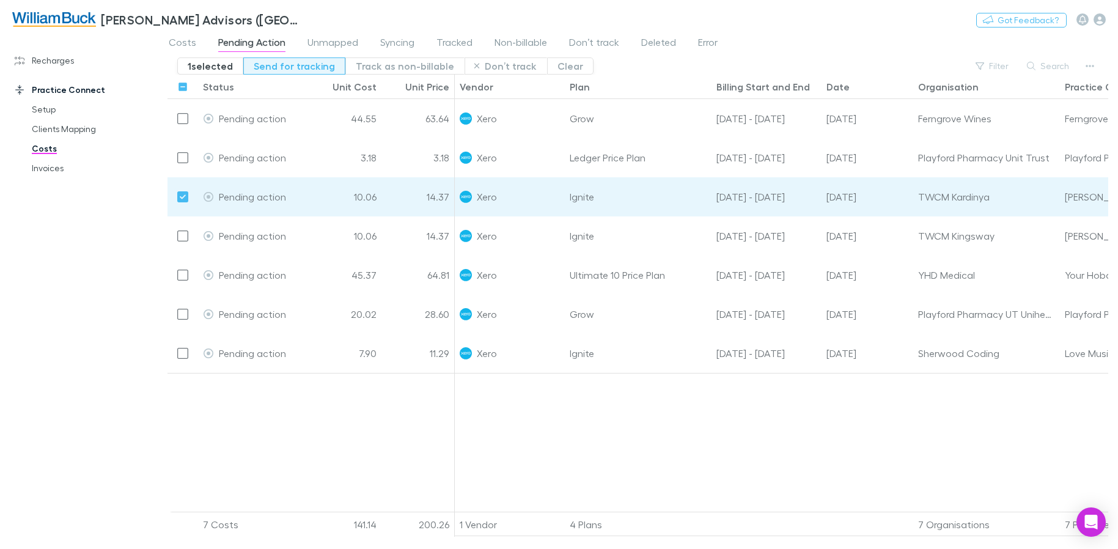
click at [300, 66] on button "Send for tracking" at bounding box center [294, 65] width 102 height 17
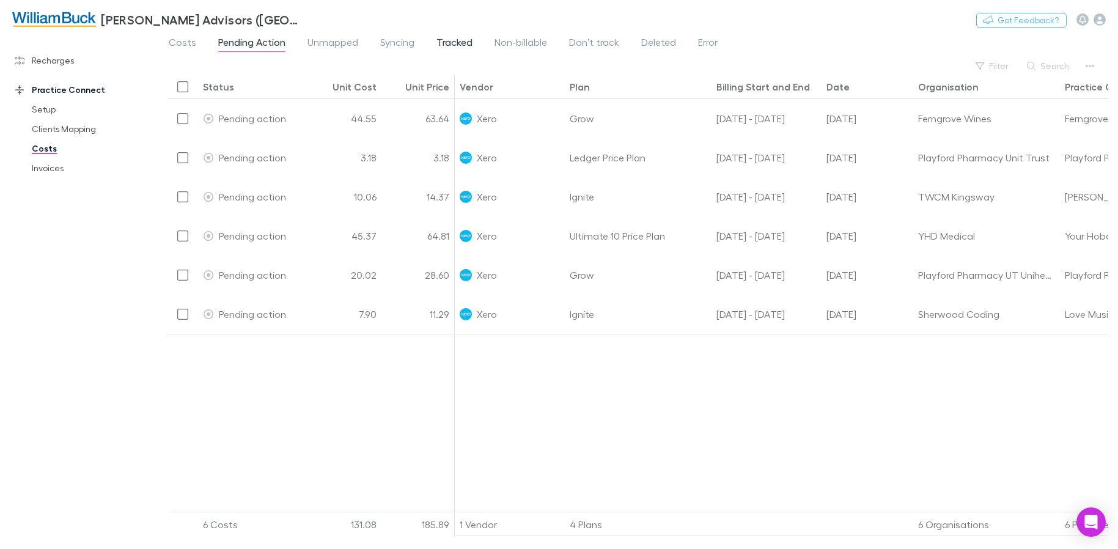
click at [450, 48] on span "Tracked" at bounding box center [454, 44] width 36 height 16
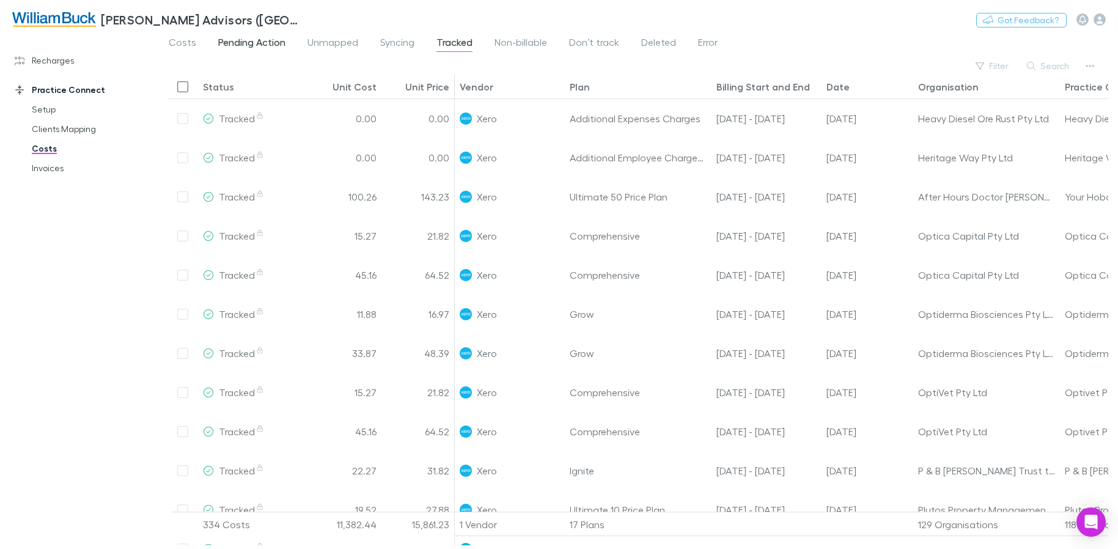
click at [238, 45] on span "Pending Action" at bounding box center [251, 44] width 67 height 16
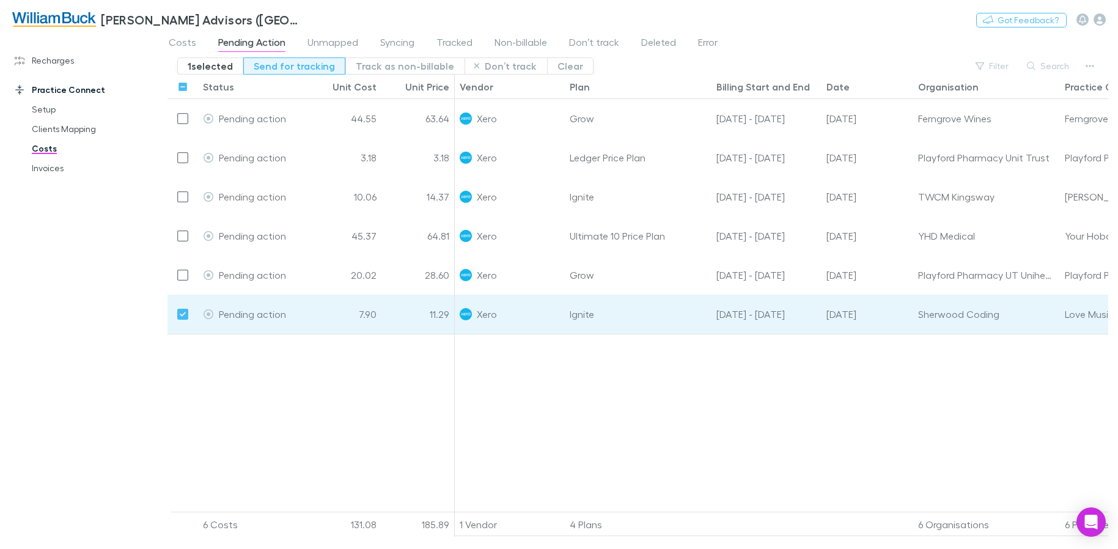
click at [308, 70] on button "Send for tracking" at bounding box center [294, 65] width 102 height 17
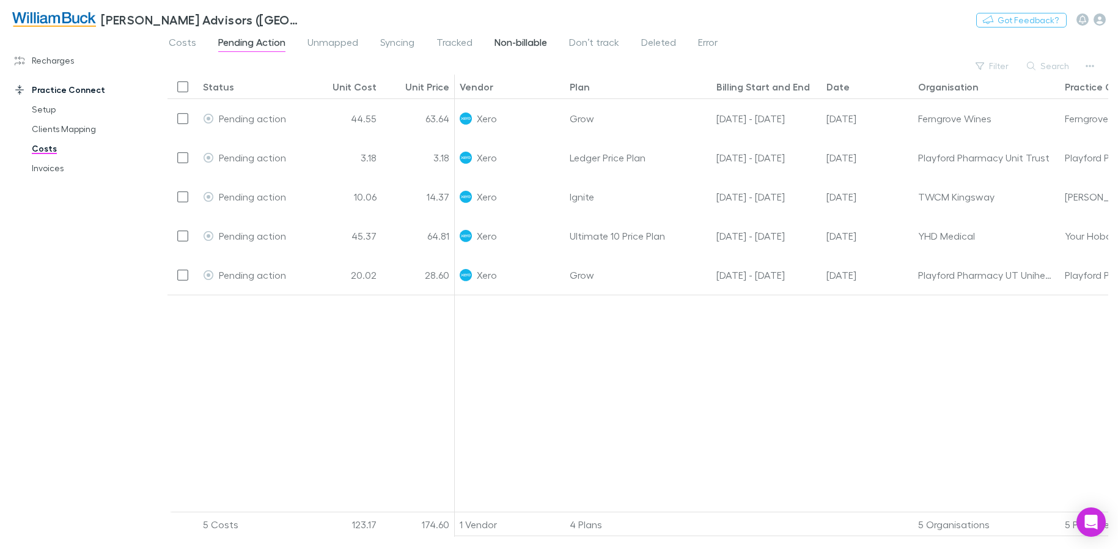
click at [541, 41] on span "Non-billable" at bounding box center [520, 44] width 53 height 16
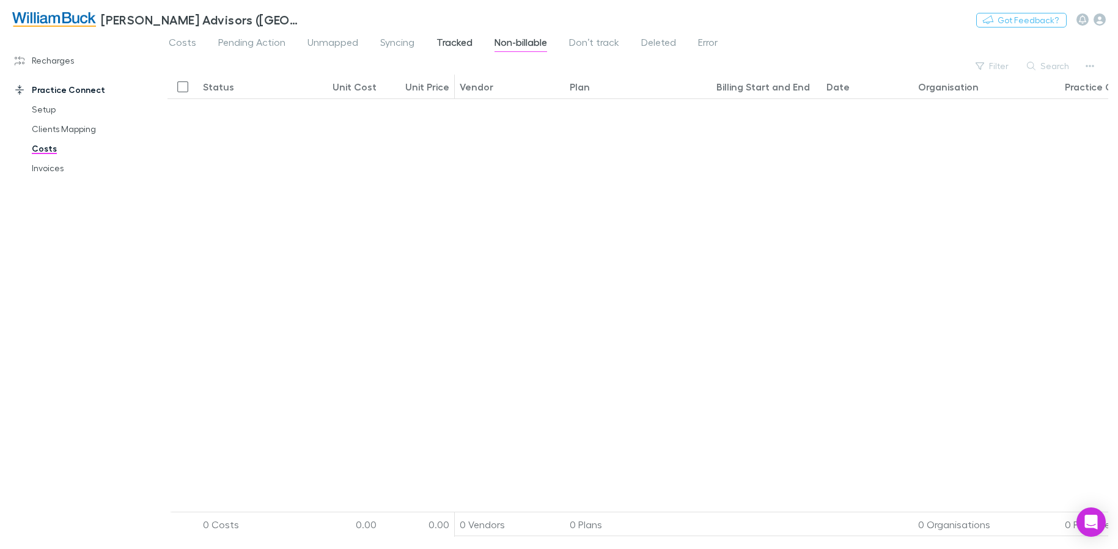
click at [439, 42] on span "Tracked" at bounding box center [454, 44] width 36 height 16
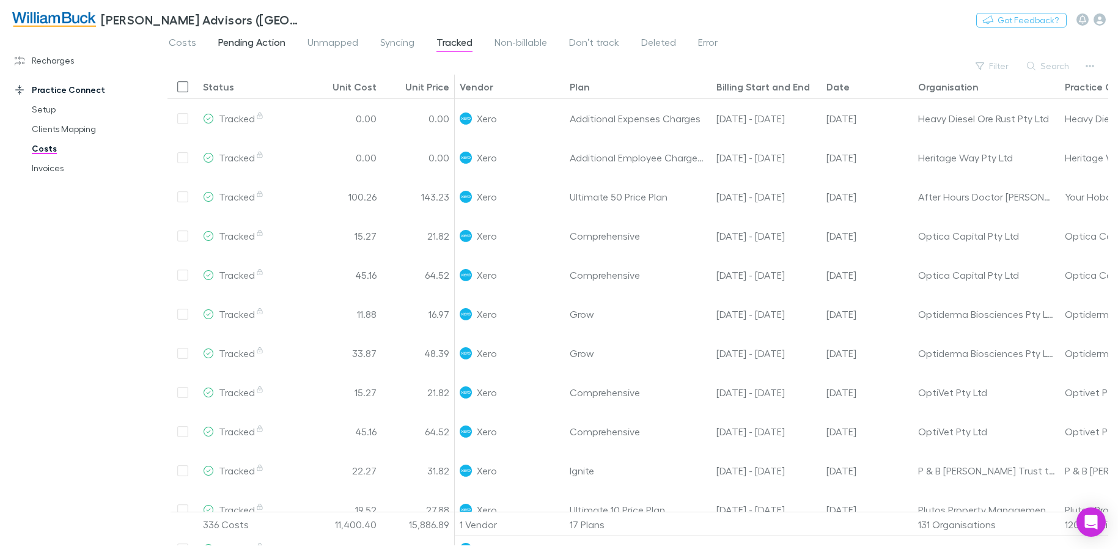
click at [247, 45] on span "Pending Action" at bounding box center [251, 44] width 67 height 16
